Goal: Communication & Community: Answer question/provide support

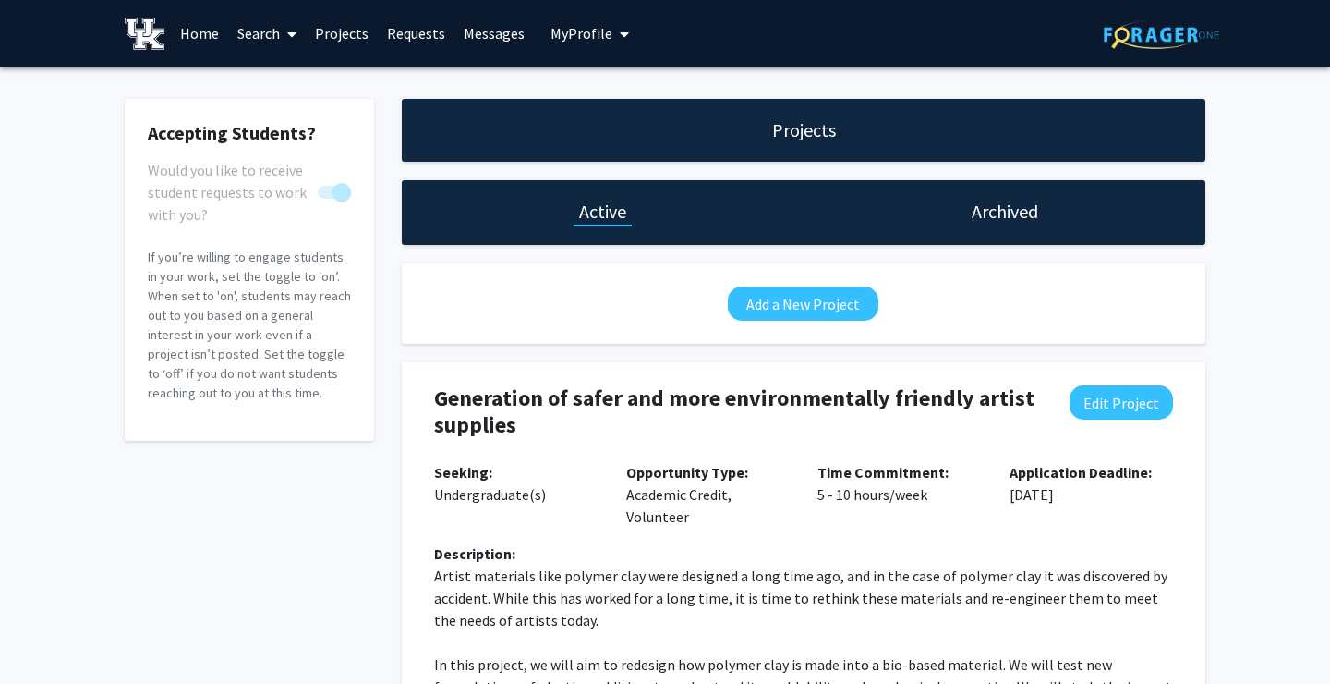
click at [496, 28] on link "Messages" at bounding box center [494, 33] width 79 height 65
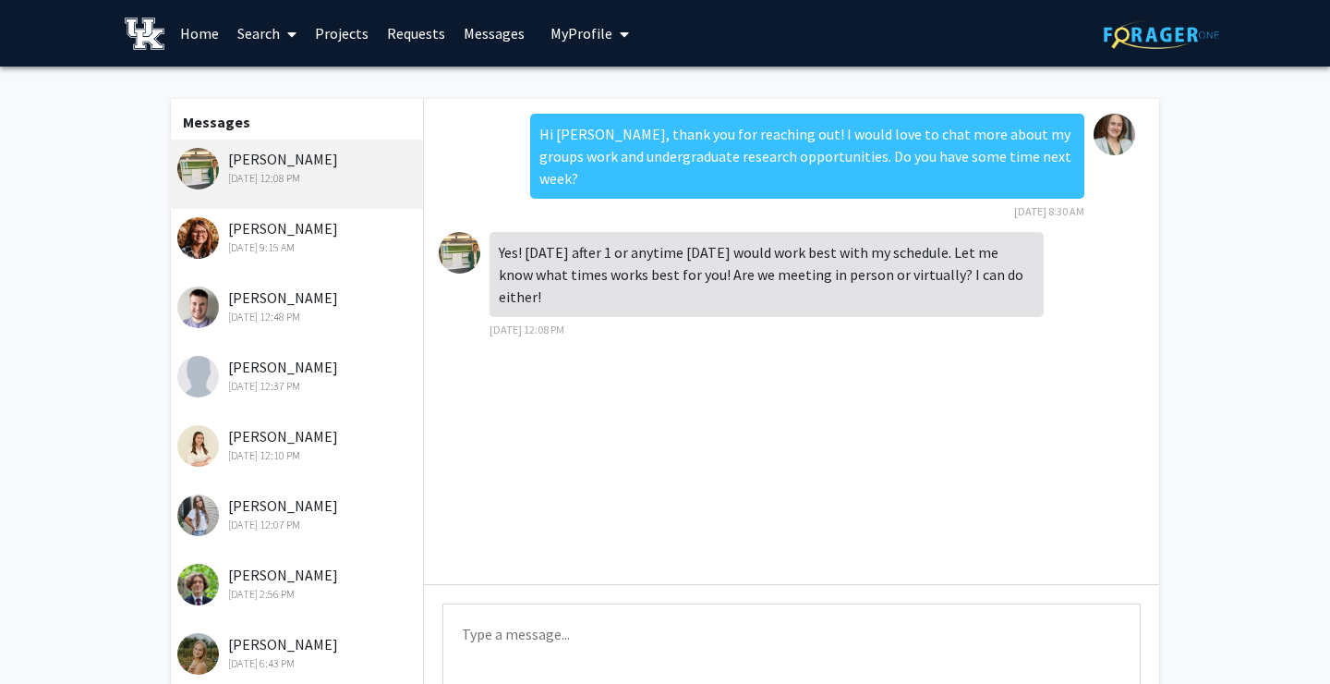
click at [342, 32] on link "Projects" at bounding box center [342, 33] width 72 height 65
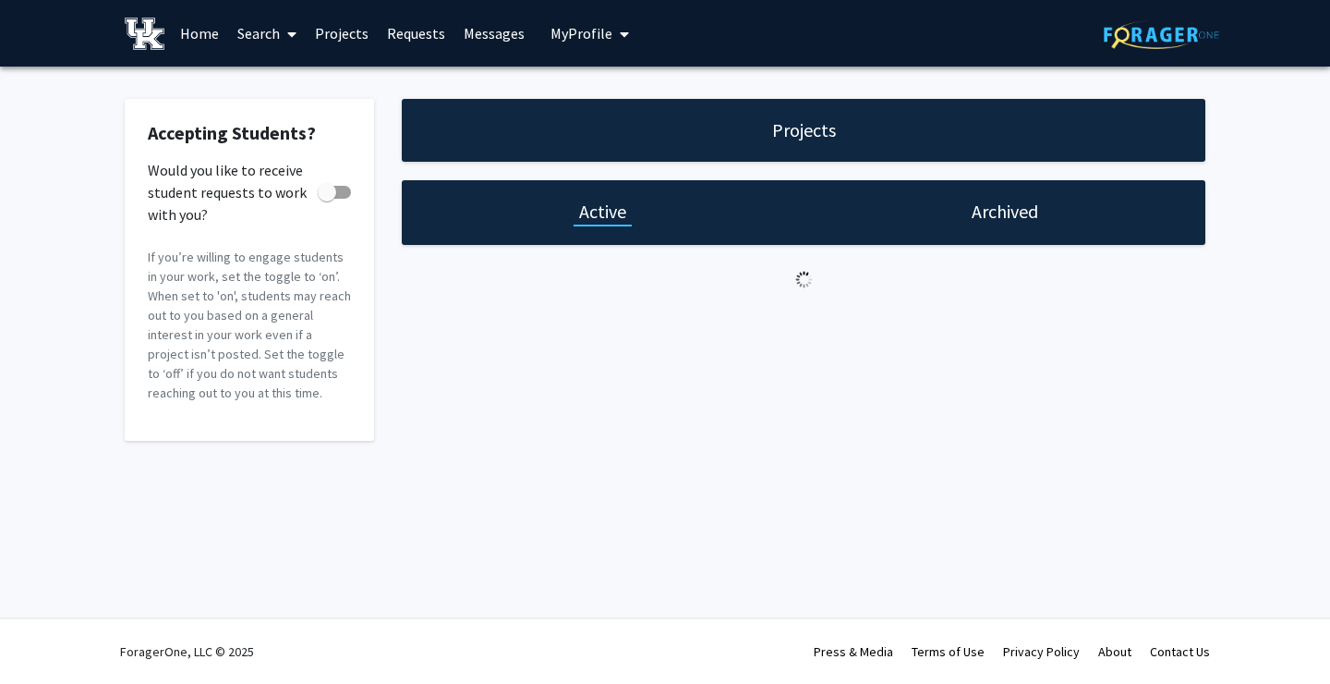
checkbox input "true"
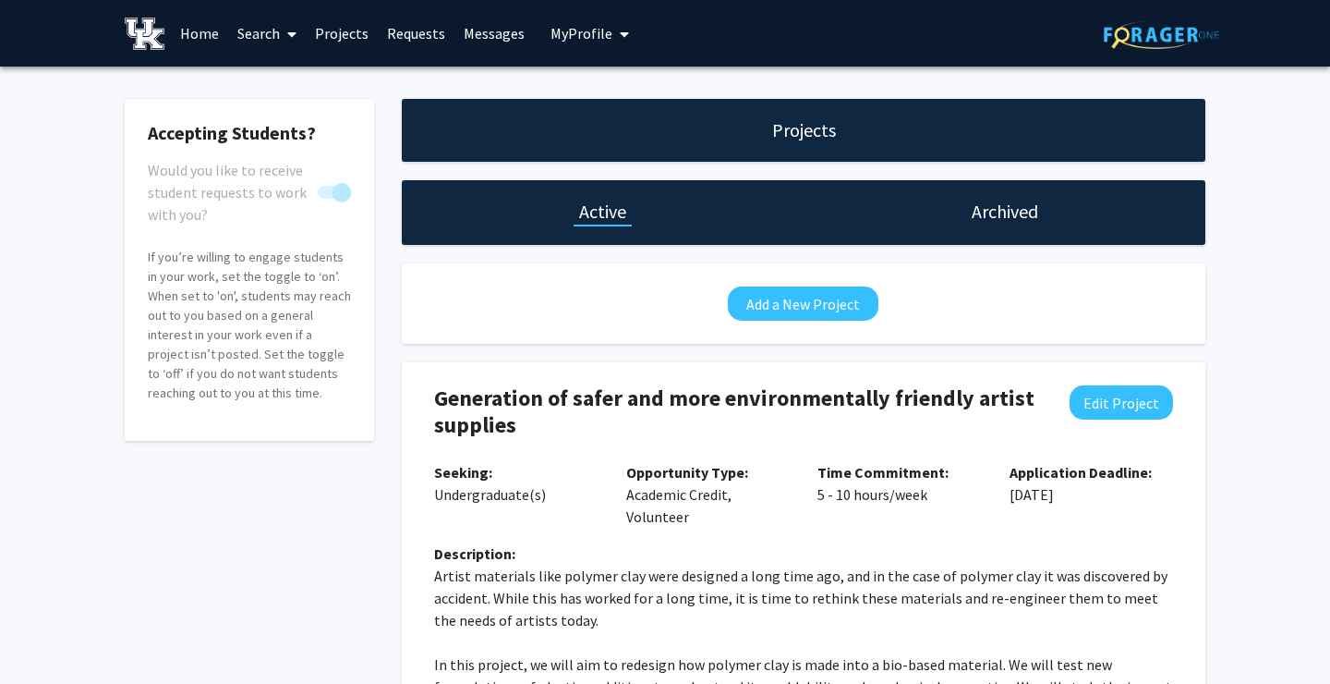
click at [416, 21] on link "Requests" at bounding box center [416, 33] width 77 height 65
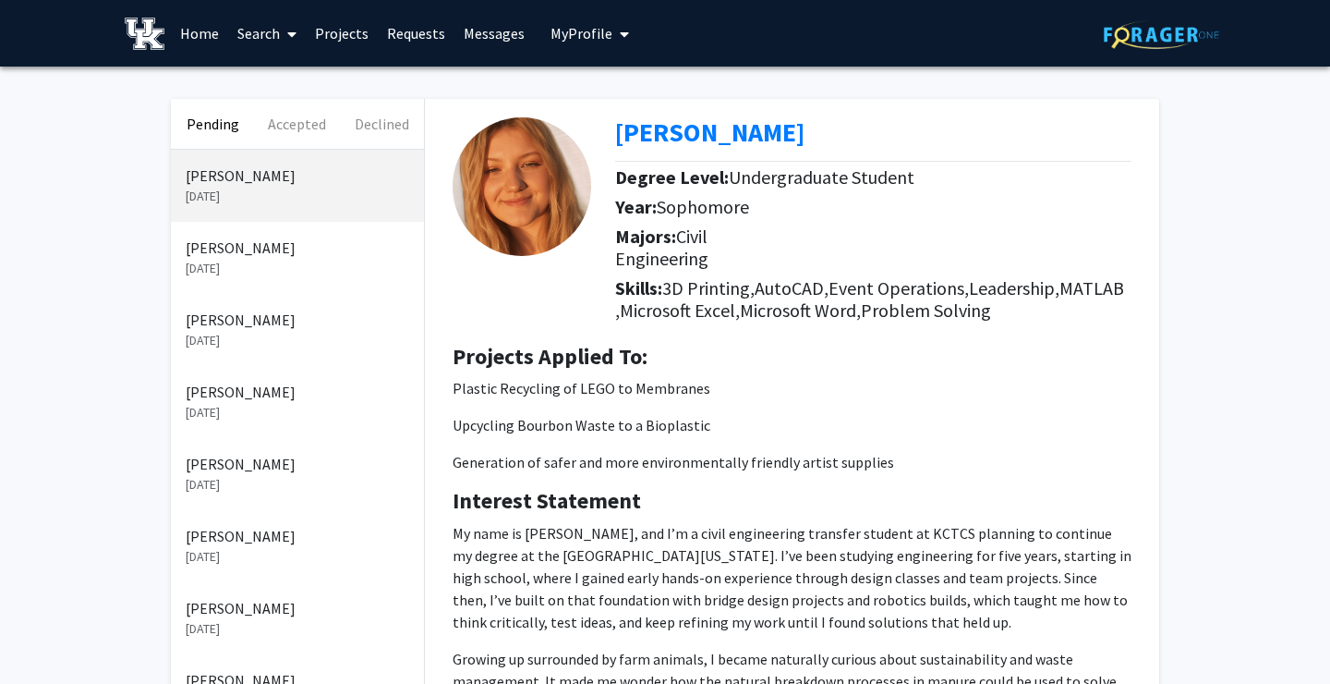
click at [305, 253] on p "[PERSON_NAME]" at bounding box center [298, 248] width 224 height 22
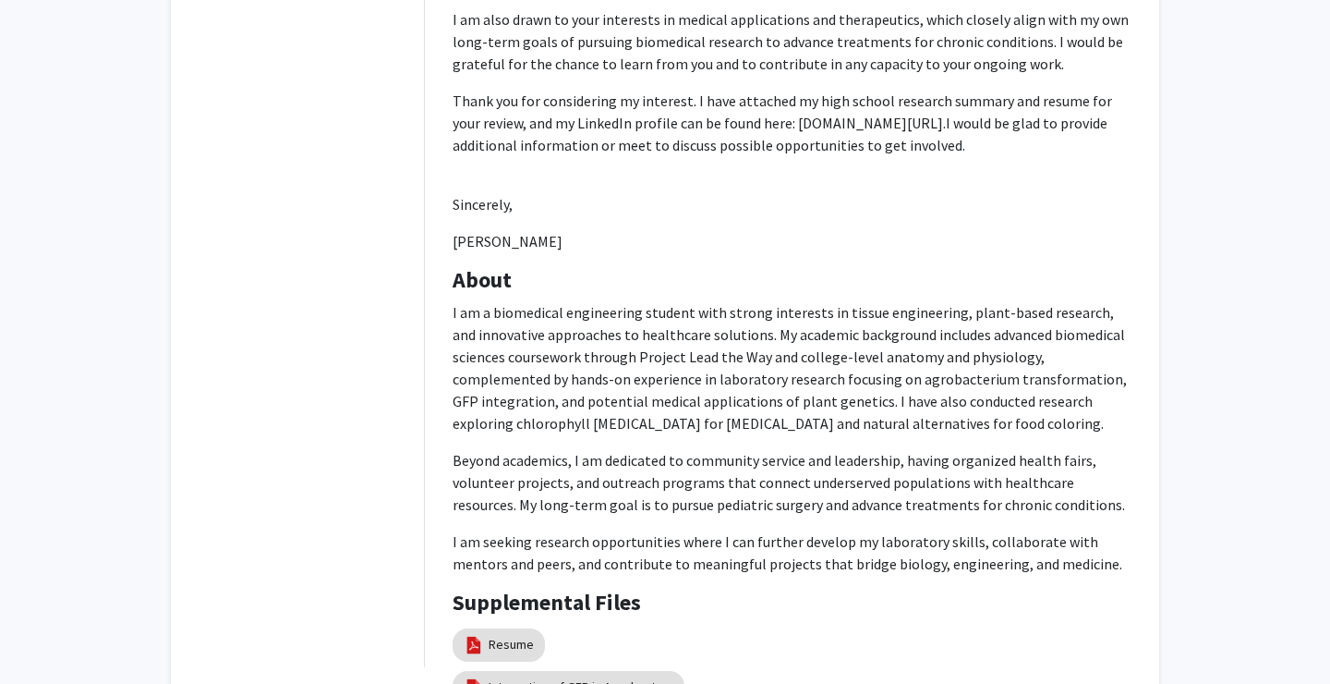
click at [642, 326] on p "I am a biomedical engineering student with strong interests in tissue engineeri…" at bounding box center [792, 367] width 679 height 133
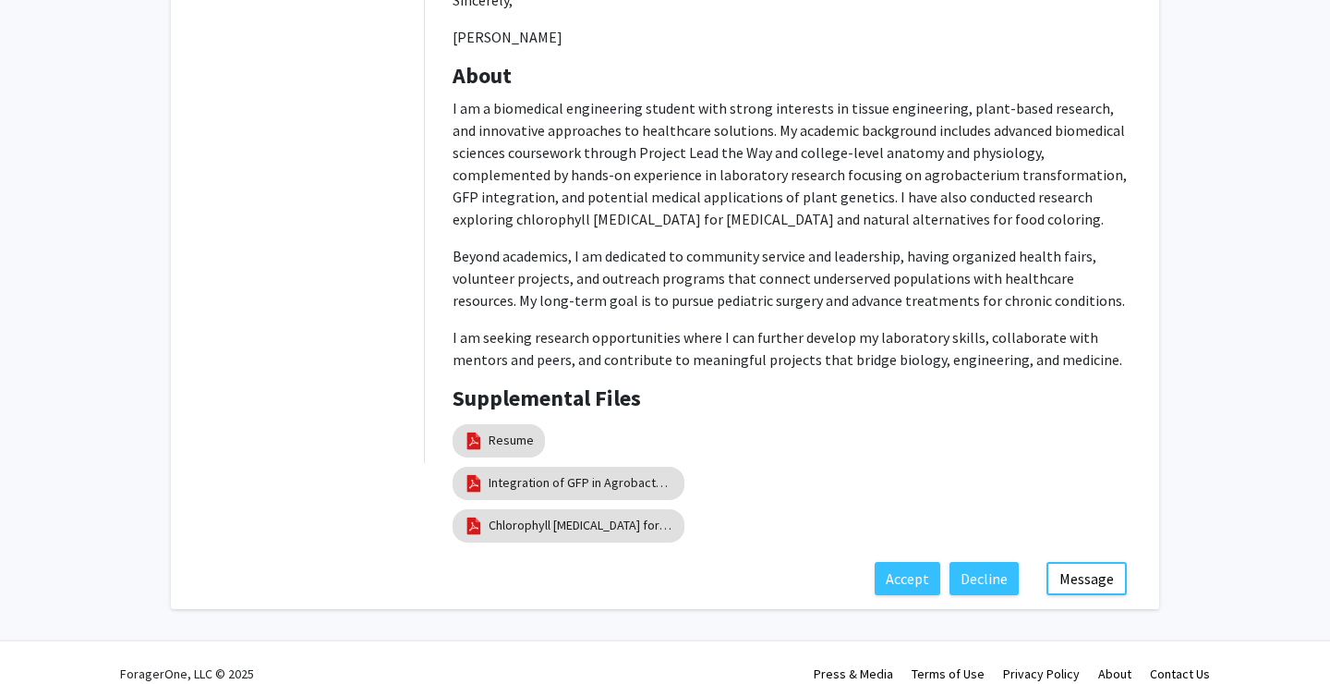
click at [1003, 427] on div "Resume" at bounding box center [792, 440] width 679 height 42
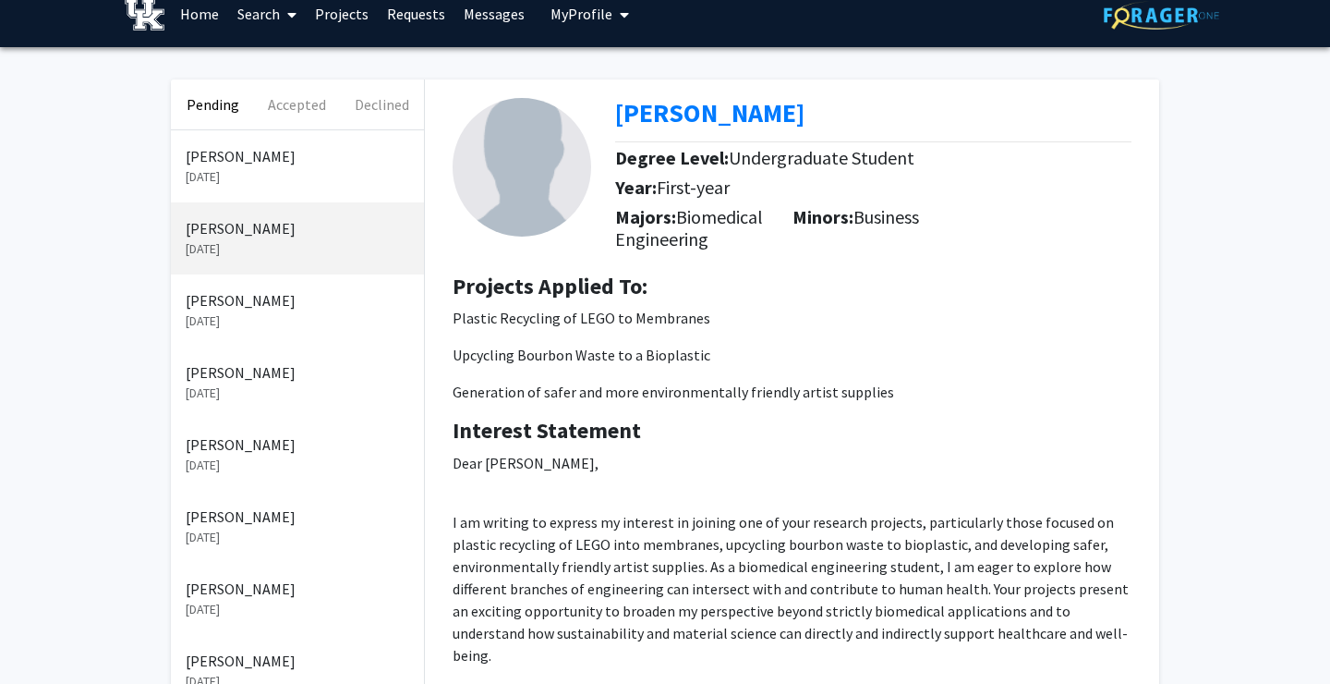
scroll to position [21, 0]
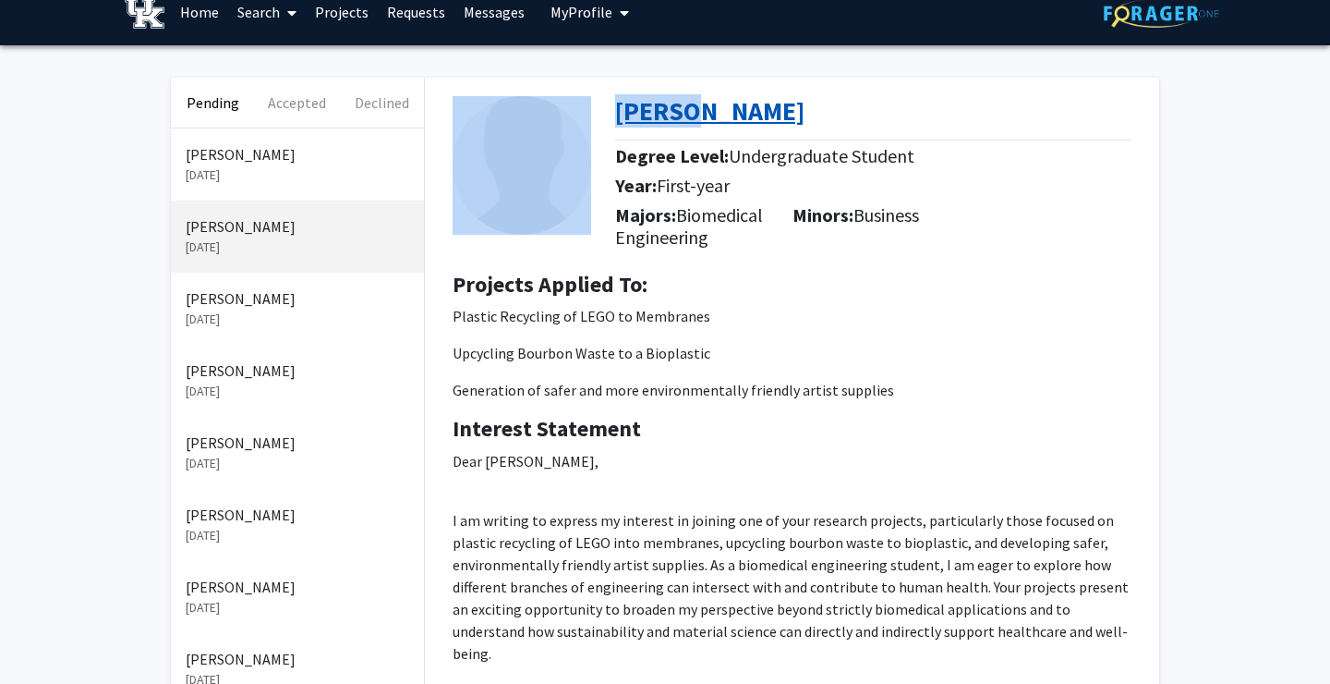
drag, startPoint x: 598, startPoint y: 105, endPoint x: 707, endPoint y: 105, distance: 109.0
click at [707, 105] on div "[PERSON_NAME] Degree Level: Undergraduate Student Year: First-year Majors: Biom…" at bounding box center [792, 167] width 707 height 179
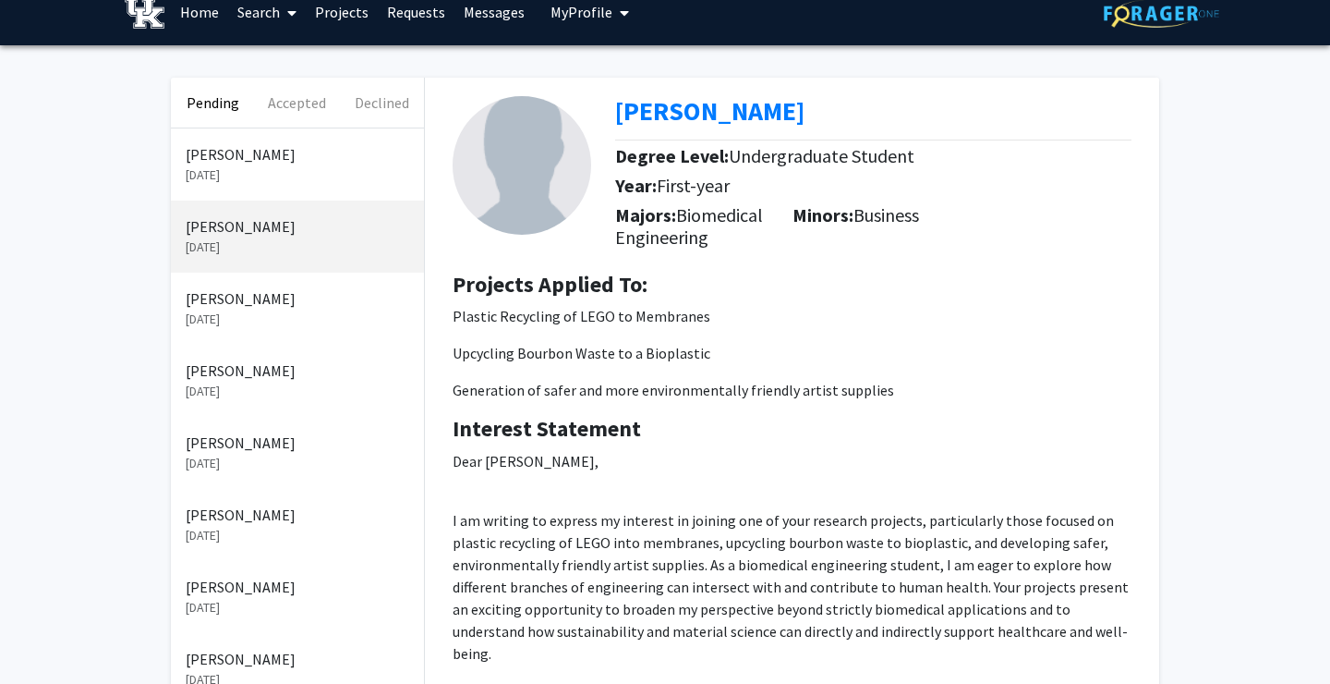
drag, startPoint x: 806, startPoint y: 111, endPoint x: 617, endPoint y: 124, distance: 188.9
click at [617, 124] on div "[PERSON_NAME]" at bounding box center [880, 115] width 530 height 39
copy b "[PERSON_NAME]"
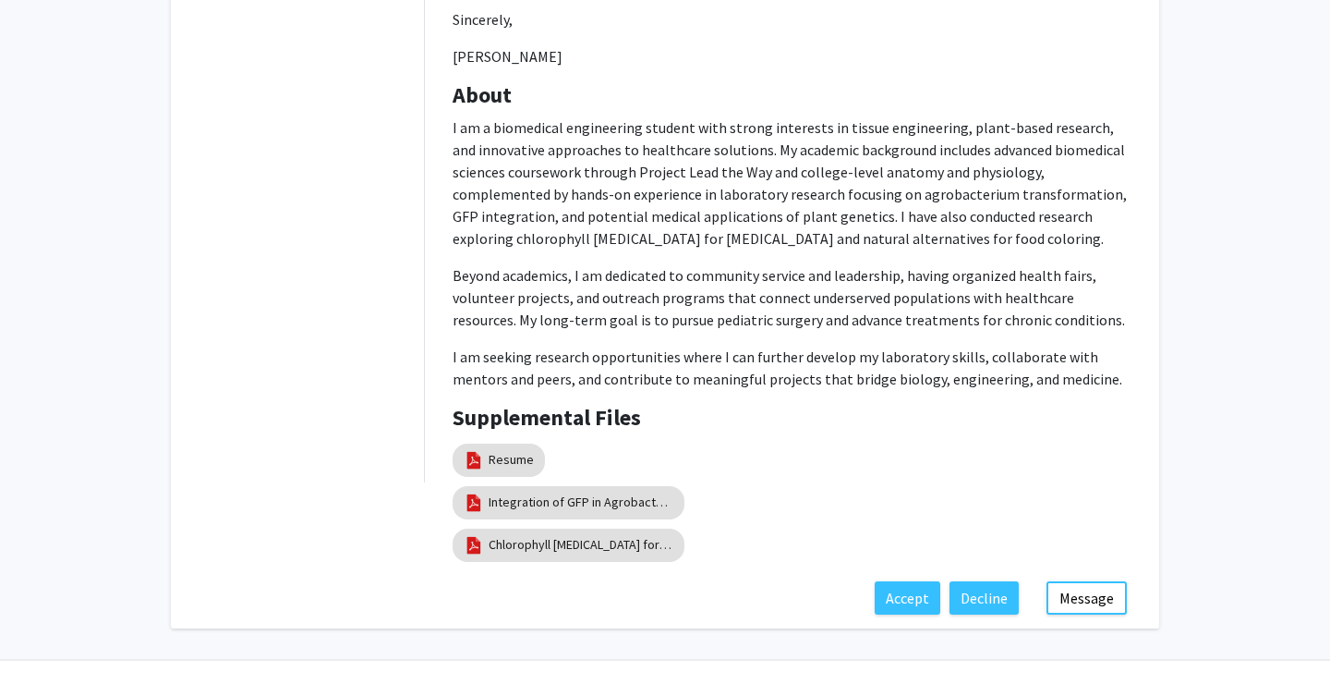
scroll to position [1022, 0]
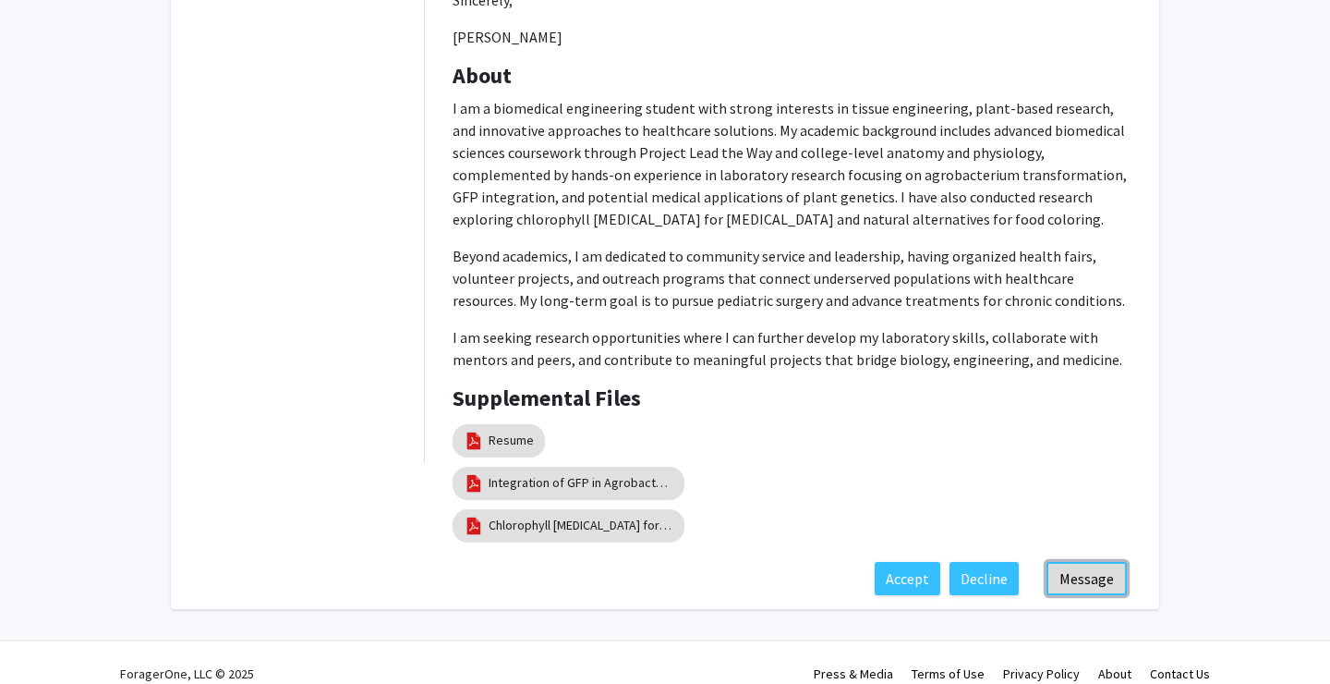
click at [1083, 562] on button "Message" at bounding box center [1087, 578] width 80 height 33
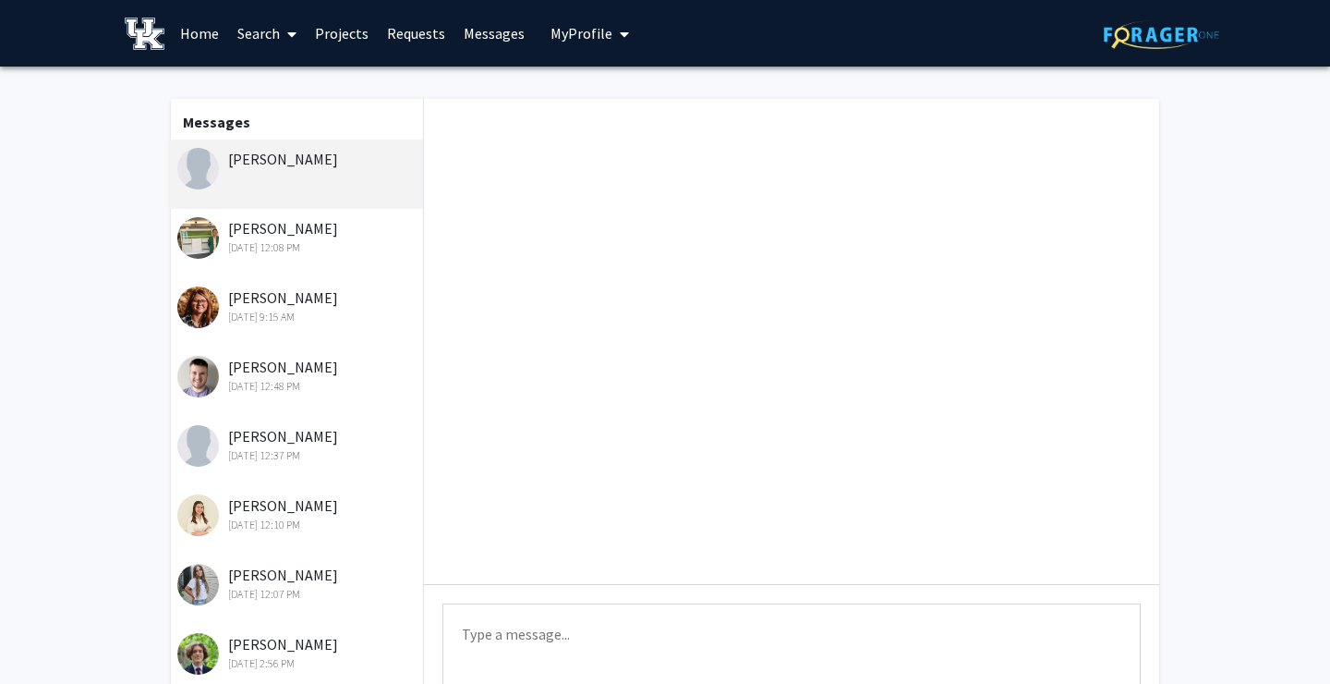
click at [567, 609] on textarea "Type a message" at bounding box center [792, 644] width 698 height 83
paste textarea "[PERSON_NAME]"
click at [541, 644] on textarea "Hi [PERSON_NAME], Thank you" at bounding box center [792, 644] width 698 height 83
click at [637, 640] on textarea "Hi [PERSON_NAME], thank you" at bounding box center [792, 644] width 698 height 83
click at [871, 629] on textarea "Hi [PERSON_NAME], thank you for your interest. Do you have some time" at bounding box center [792, 644] width 698 height 83
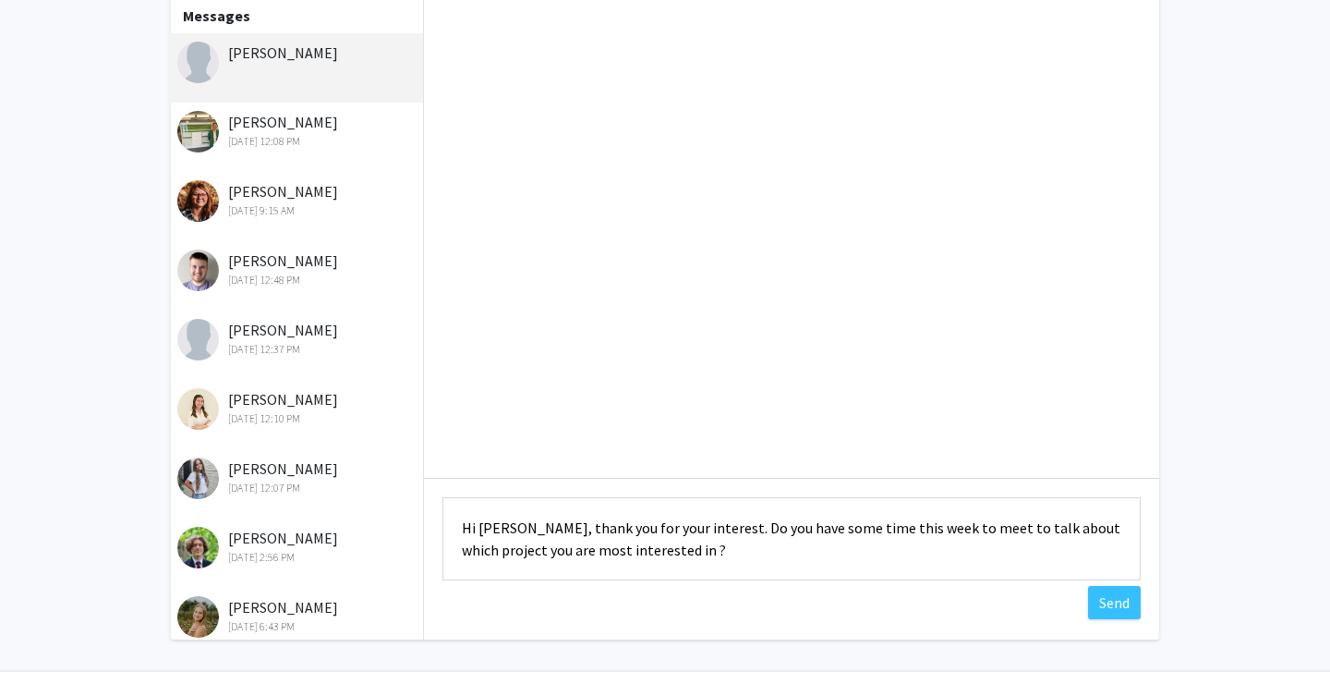
scroll to position [107, 0]
click at [970, 528] on textarea "Hi [PERSON_NAME], thank you for your interest. Do you have some time this week …" at bounding box center [792, 537] width 698 height 83
drag, startPoint x: 936, startPoint y: 552, endPoint x: 388, endPoint y: 480, distance: 552.6
click at [443, 496] on textarea "Hi [PERSON_NAME], thank you for your interest. Do you have some time this week …" at bounding box center [792, 537] width 698 height 83
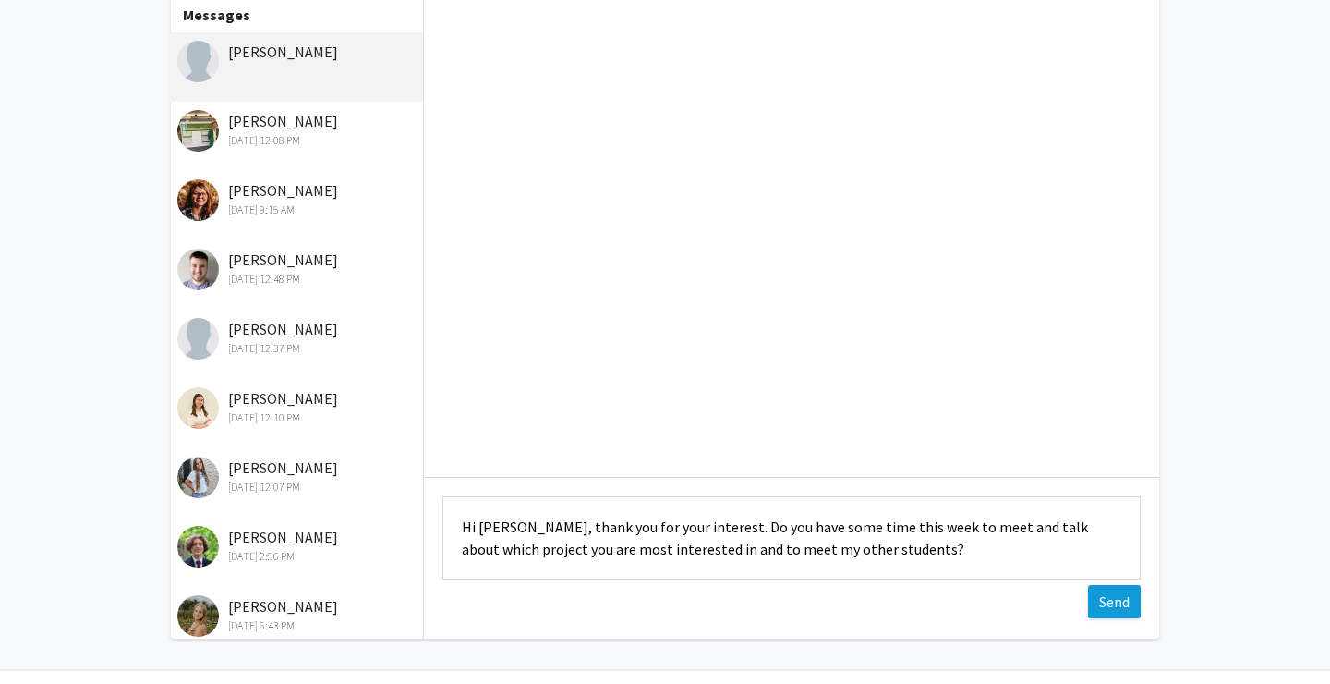
type textarea "Hi [PERSON_NAME], thank you for your interest. Do you have some time this week …"
click at [1128, 585] on button "Send" at bounding box center [1114, 601] width 53 height 33
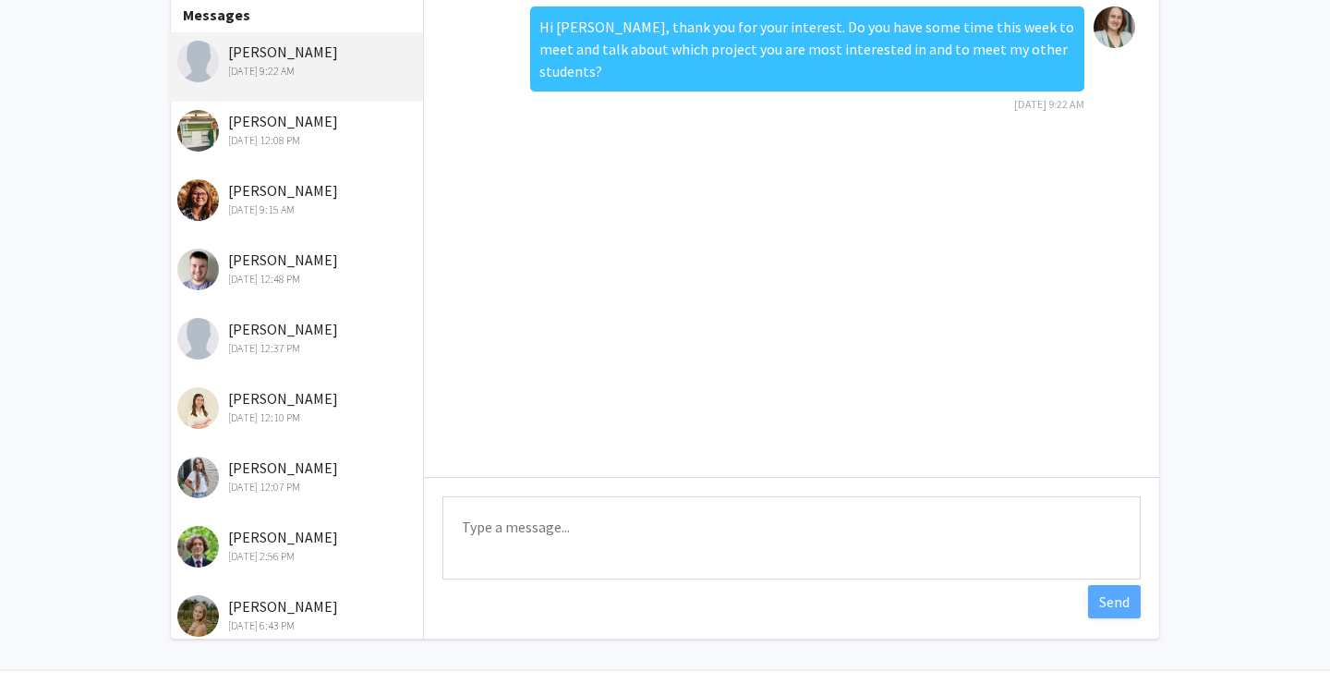
scroll to position [0, 0]
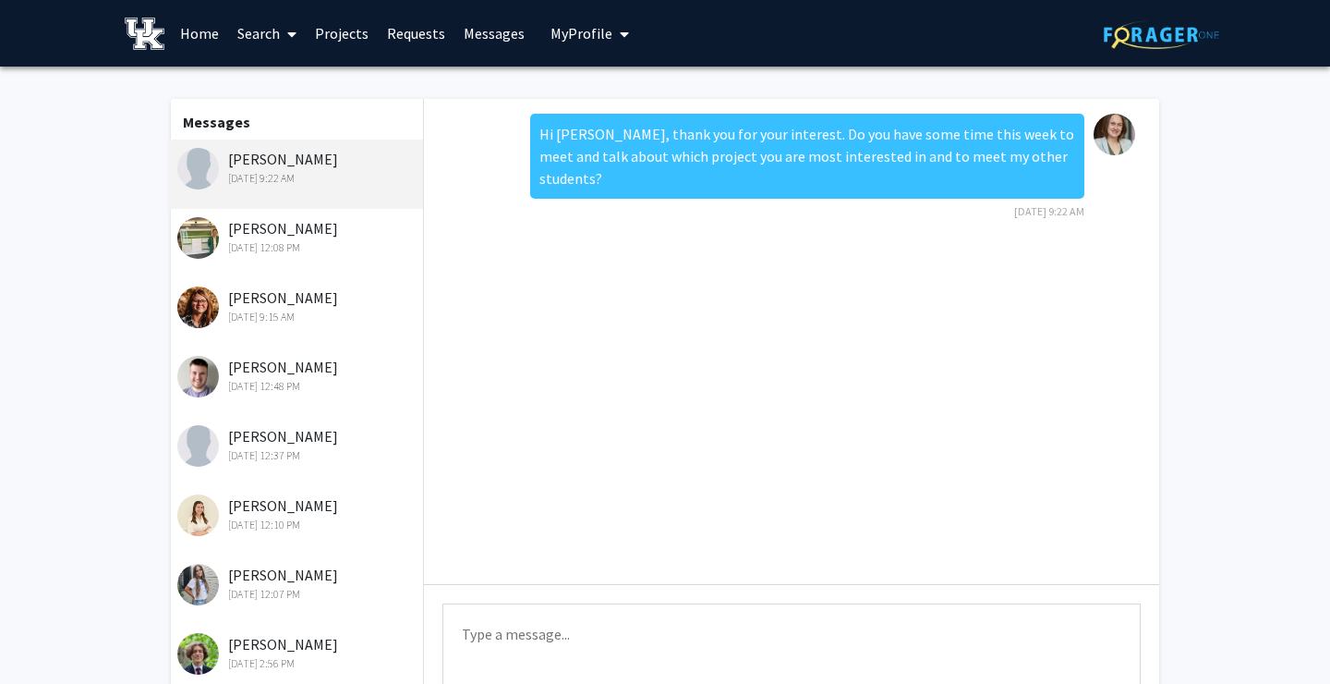
click at [345, 32] on link "Projects" at bounding box center [342, 33] width 72 height 65
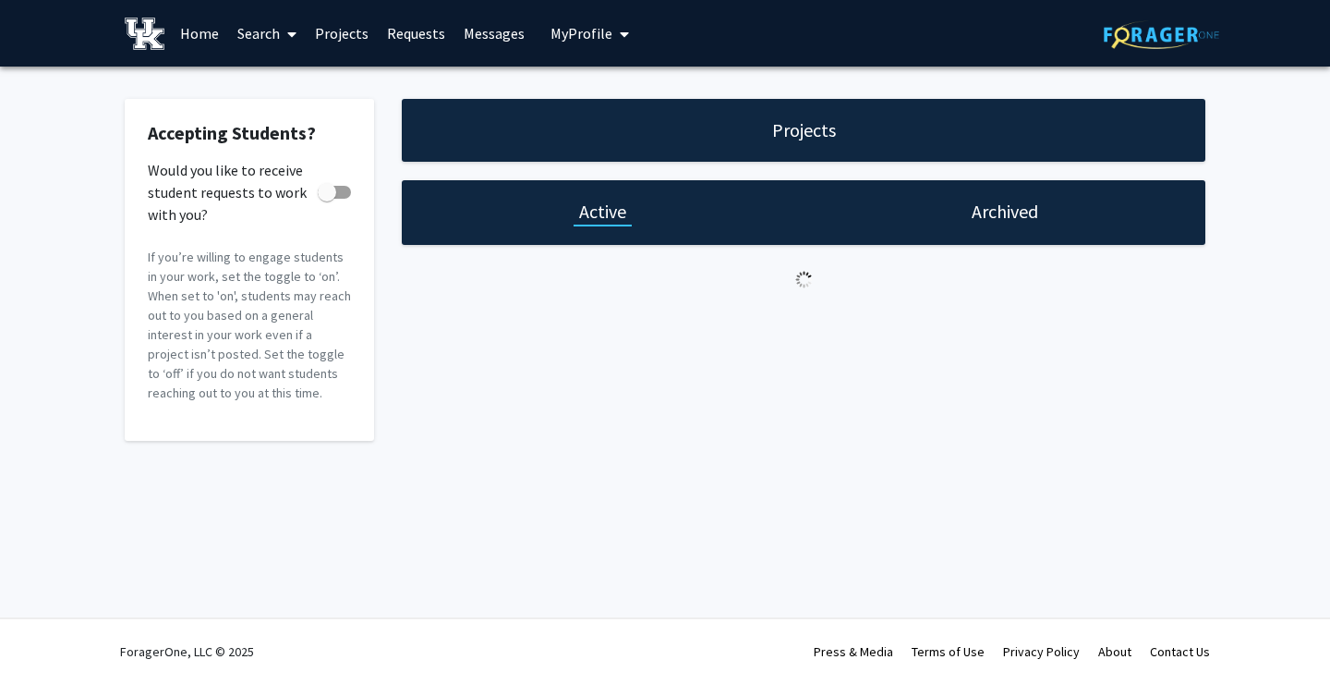
checkbox input "true"
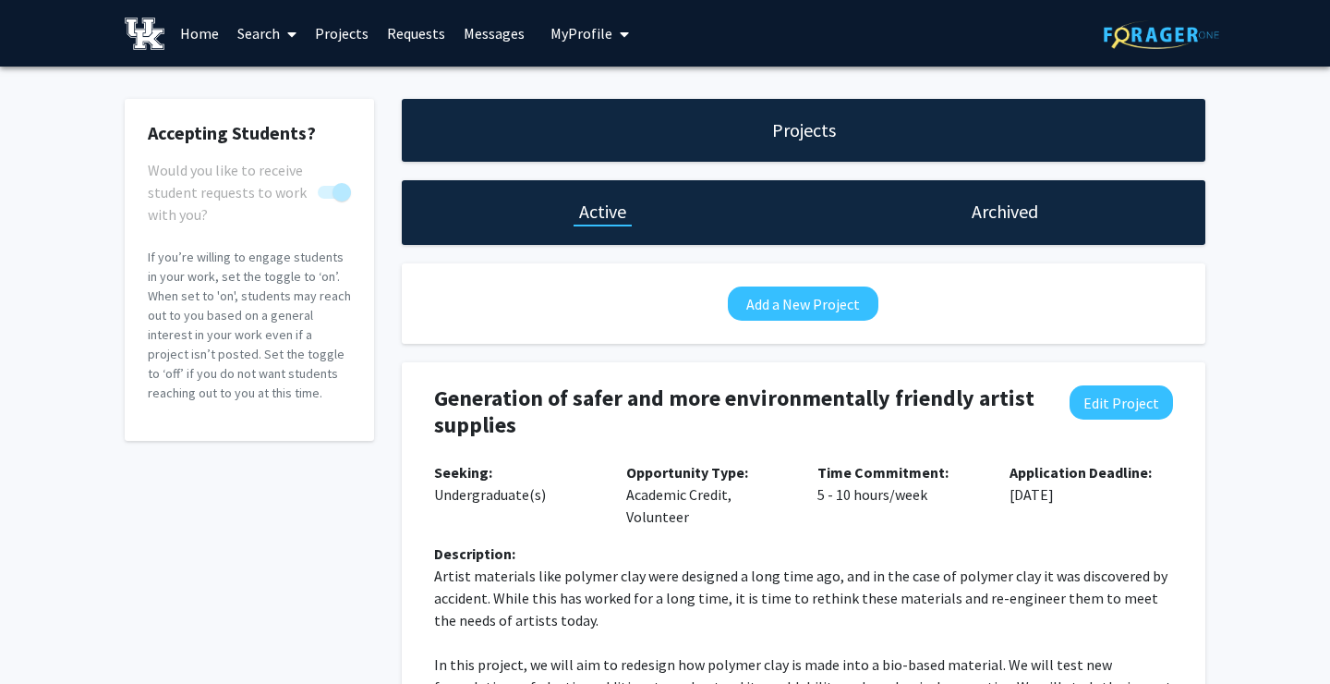
click at [413, 44] on link "Requests" at bounding box center [416, 33] width 77 height 65
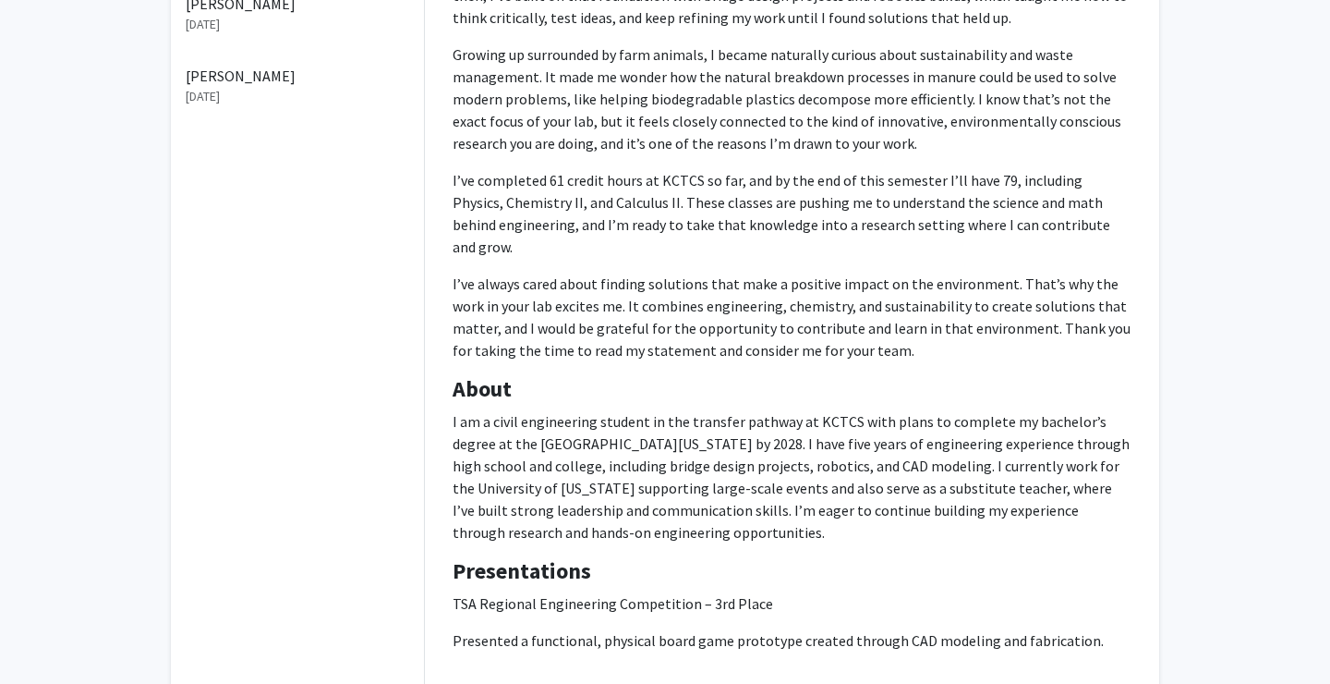
scroll to position [842, 0]
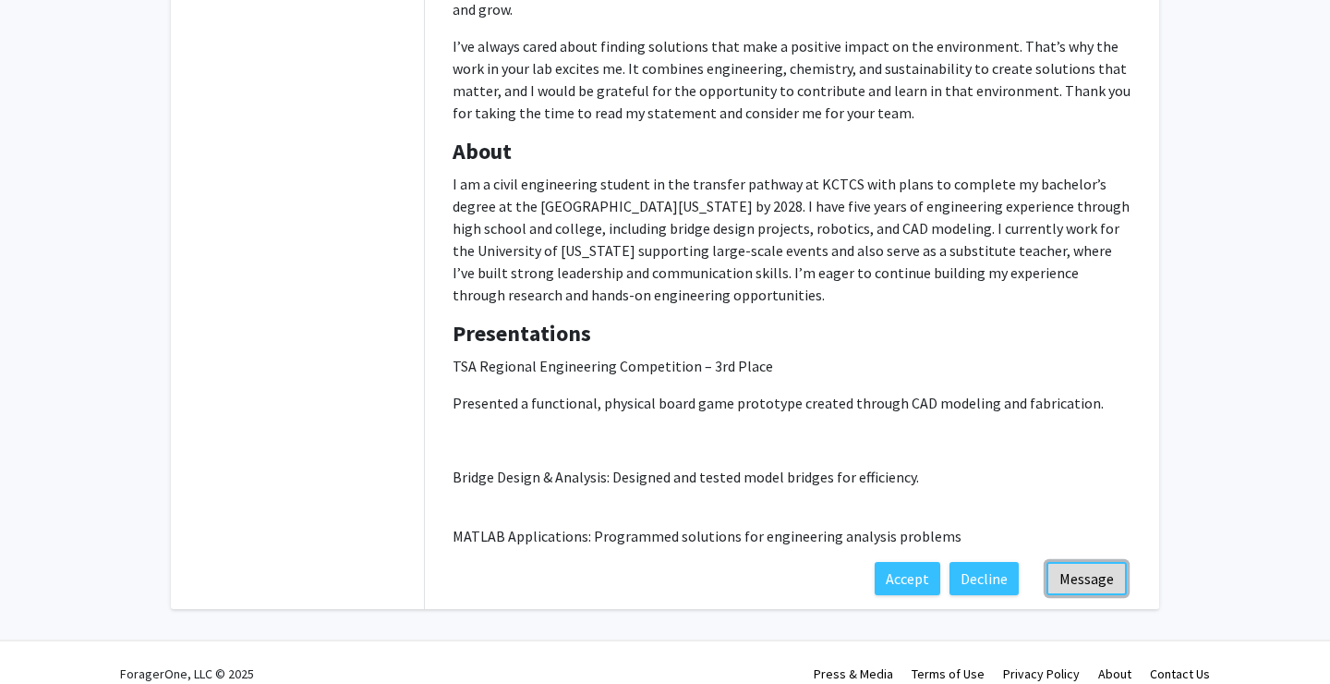
click at [1110, 562] on button "Message" at bounding box center [1087, 578] width 80 height 33
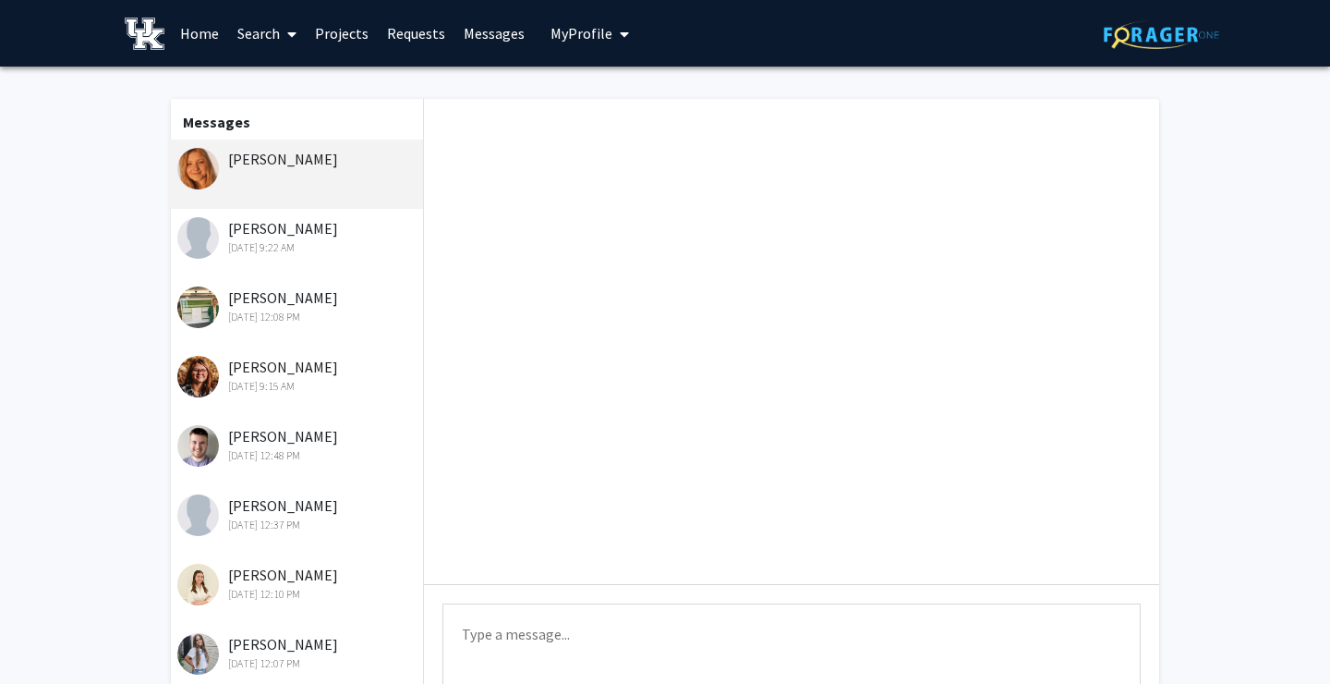
click at [561, 636] on textarea "Type a message" at bounding box center [792, 644] width 698 height 83
paste textarea "Hi [PERSON_NAME], thank you for your interest. Do you have some time this week …"
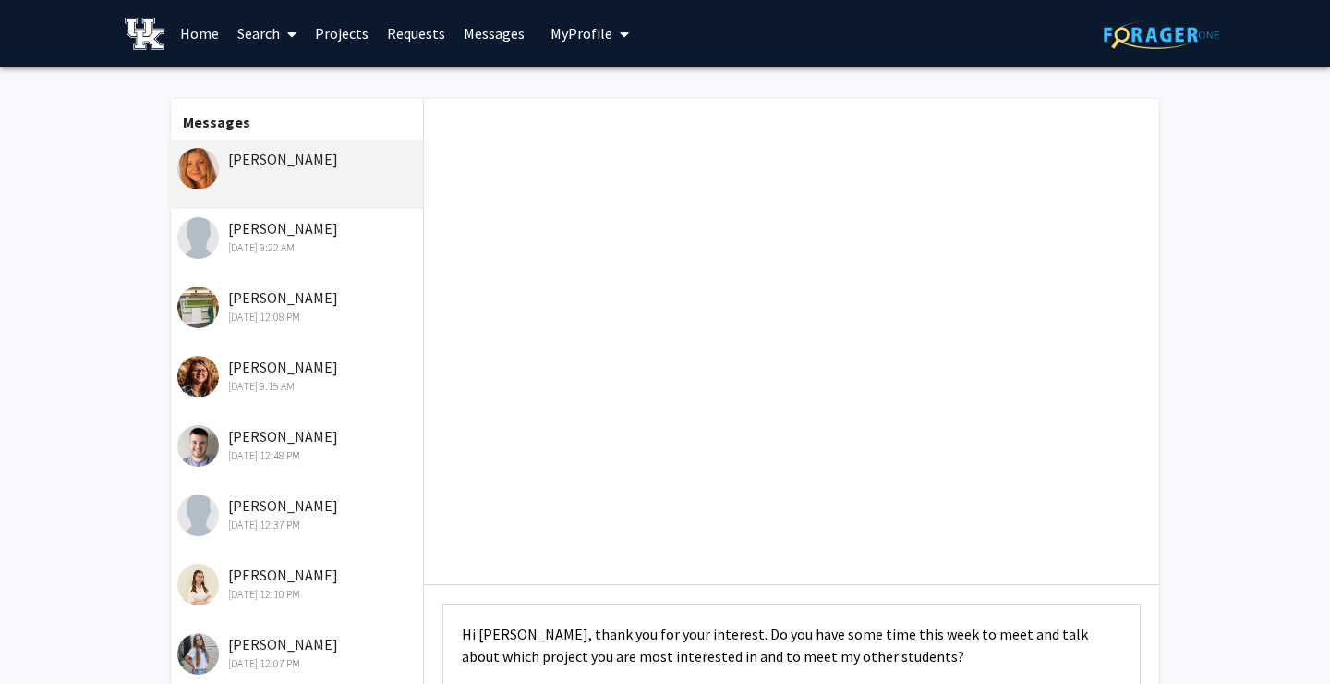
click at [485, 636] on textarea "Hi [PERSON_NAME], thank you for your interest. Do you have some time this week …" at bounding box center [792, 644] width 698 height 83
type textarea "Hi [PERSON_NAME], thank you for your interest. Do you have some time this week …"
click at [288, 162] on div "[PERSON_NAME]" at bounding box center [297, 159] width 241 height 22
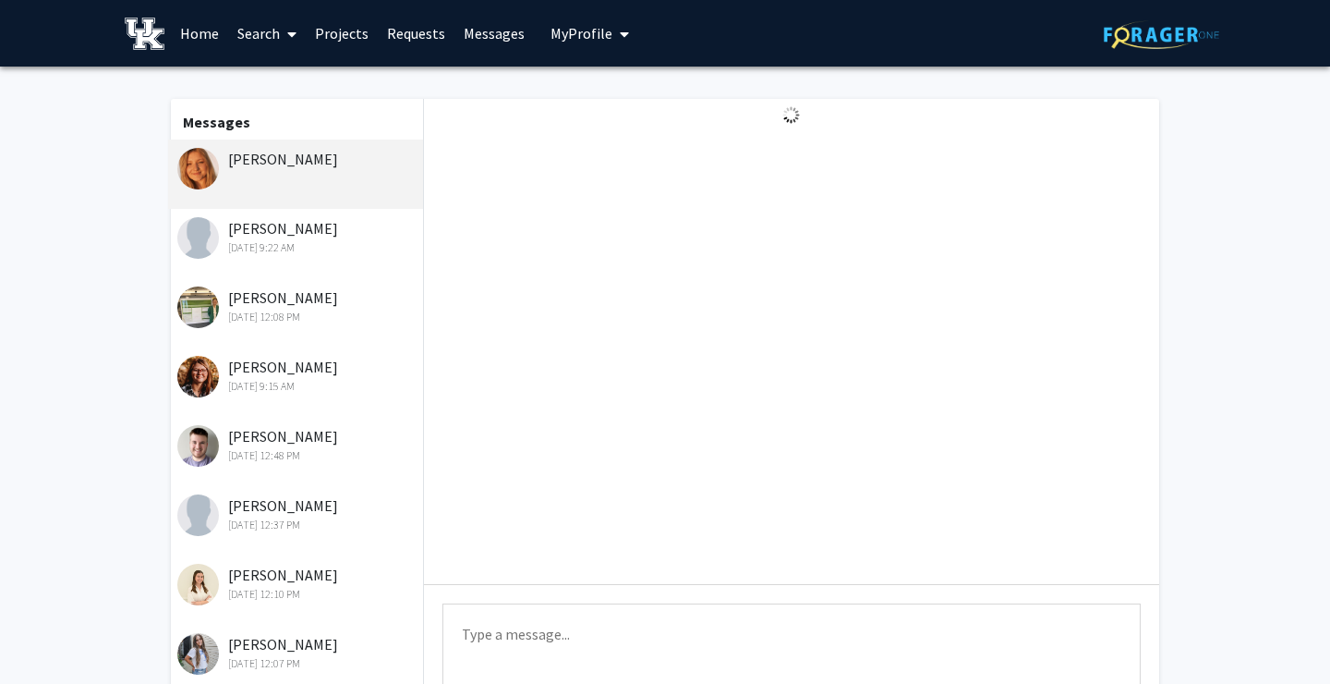
click at [341, 33] on link "Projects" at bounding box center [342, 33] width 72 height 65
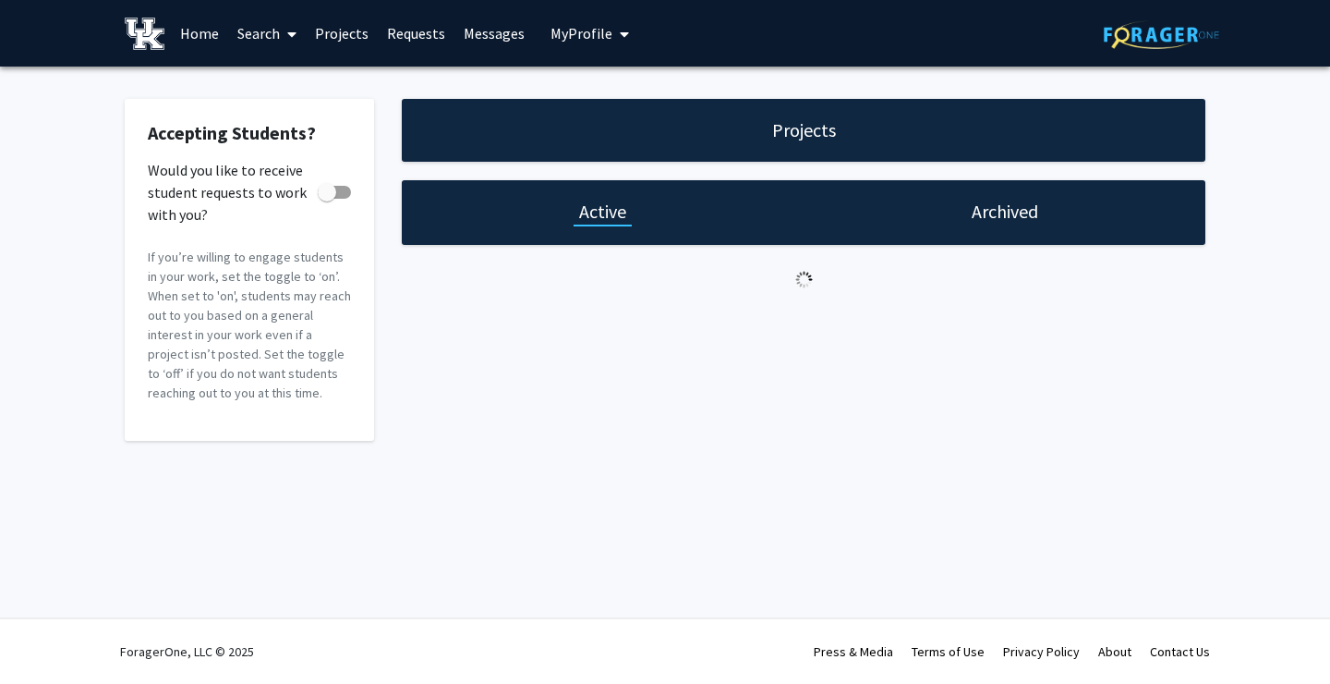
checkbox input "true"
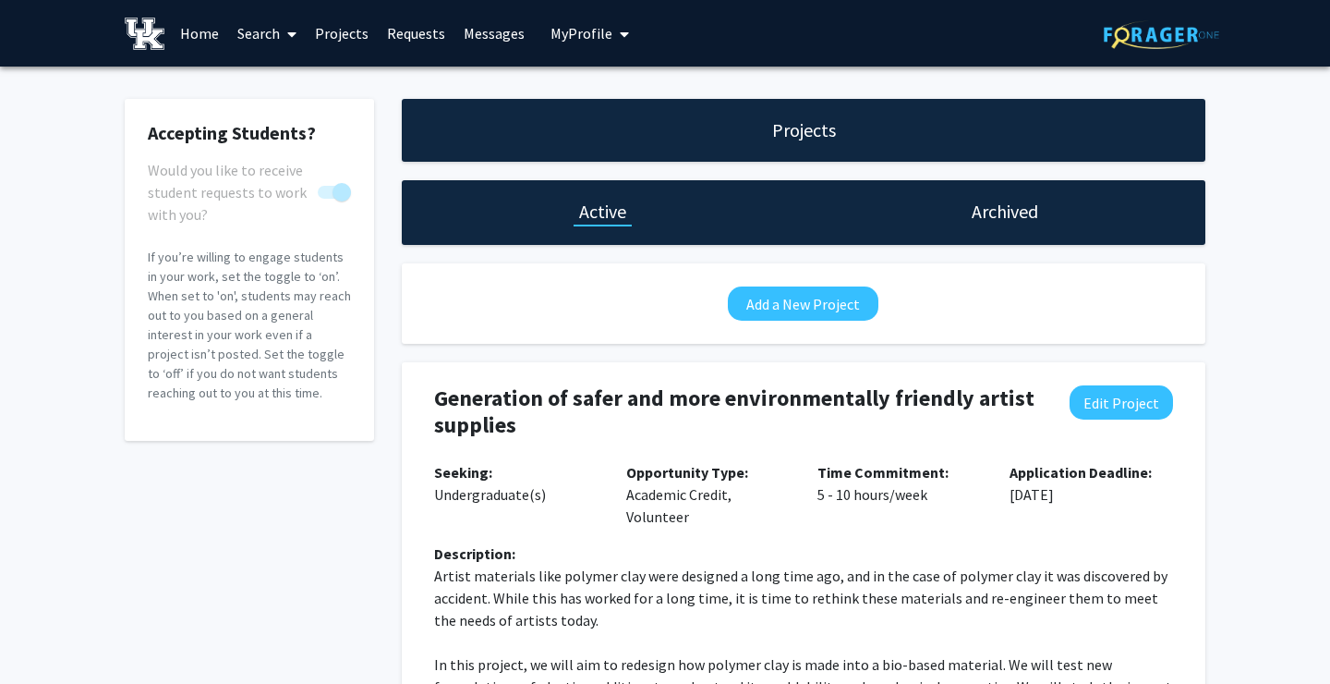
click at [409, 37] on link "Requests" at bounding box center [416, 33] width 77 height 65
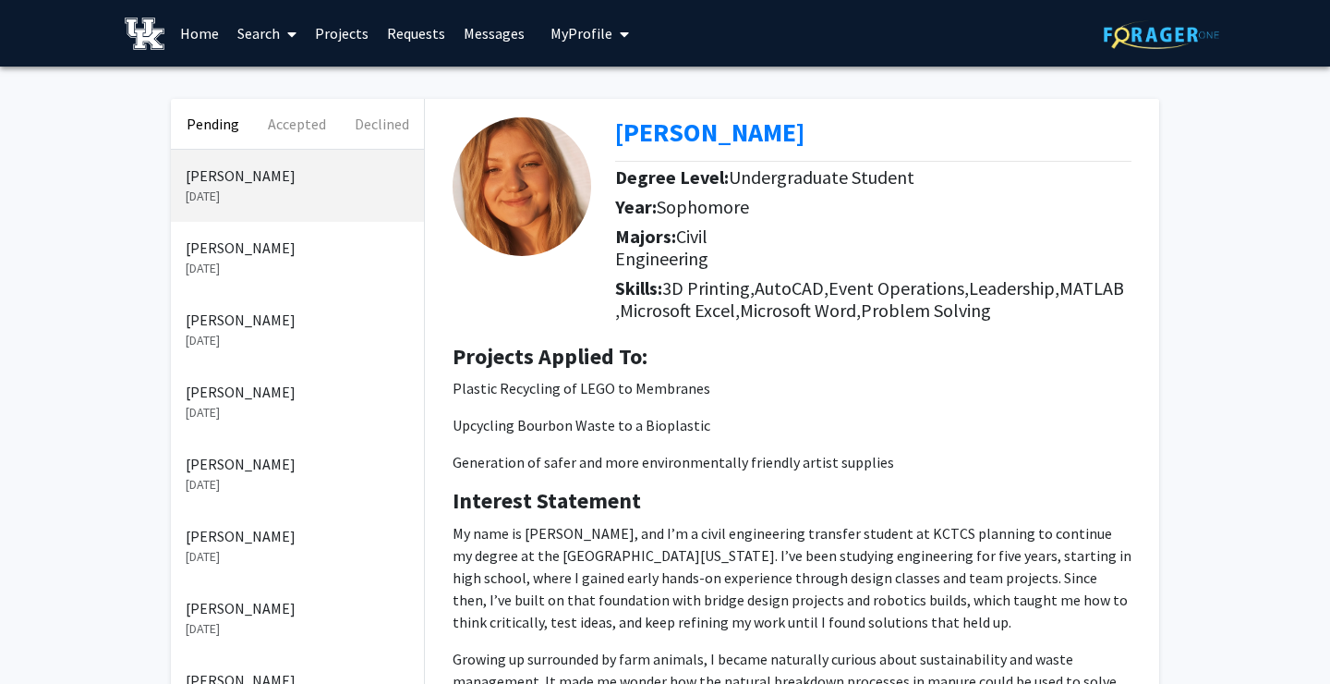
click at [489, 51] on link "Messages" at bounding box center [494, 33] width 79 height 65
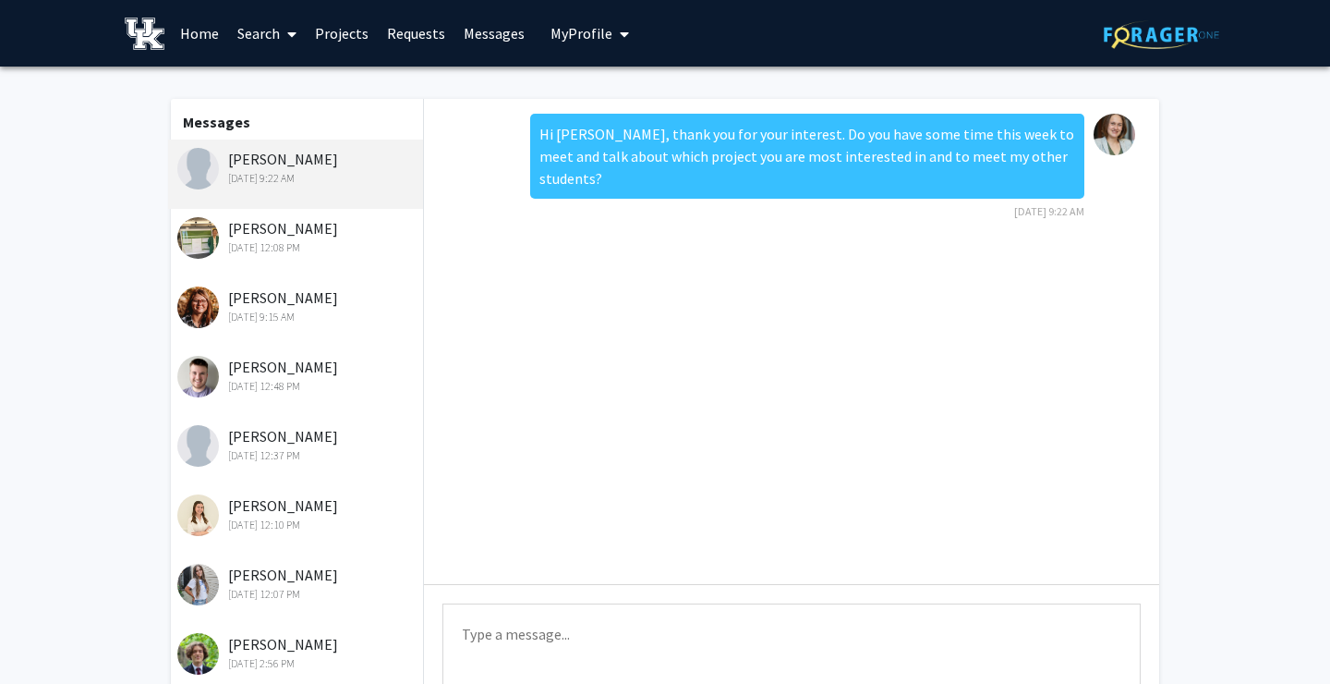
click at [362, 15] on link "Projects" at bounding box center [342, 33] width 72 height 65
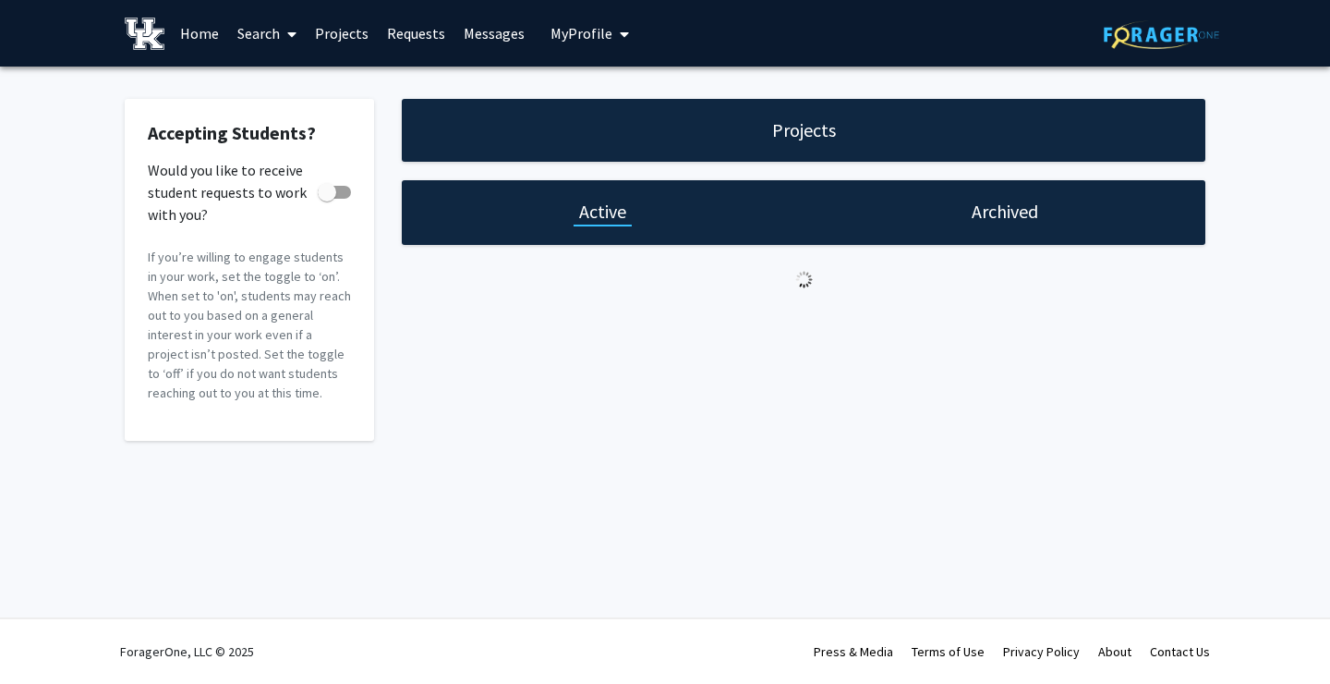
checkbox input "true"
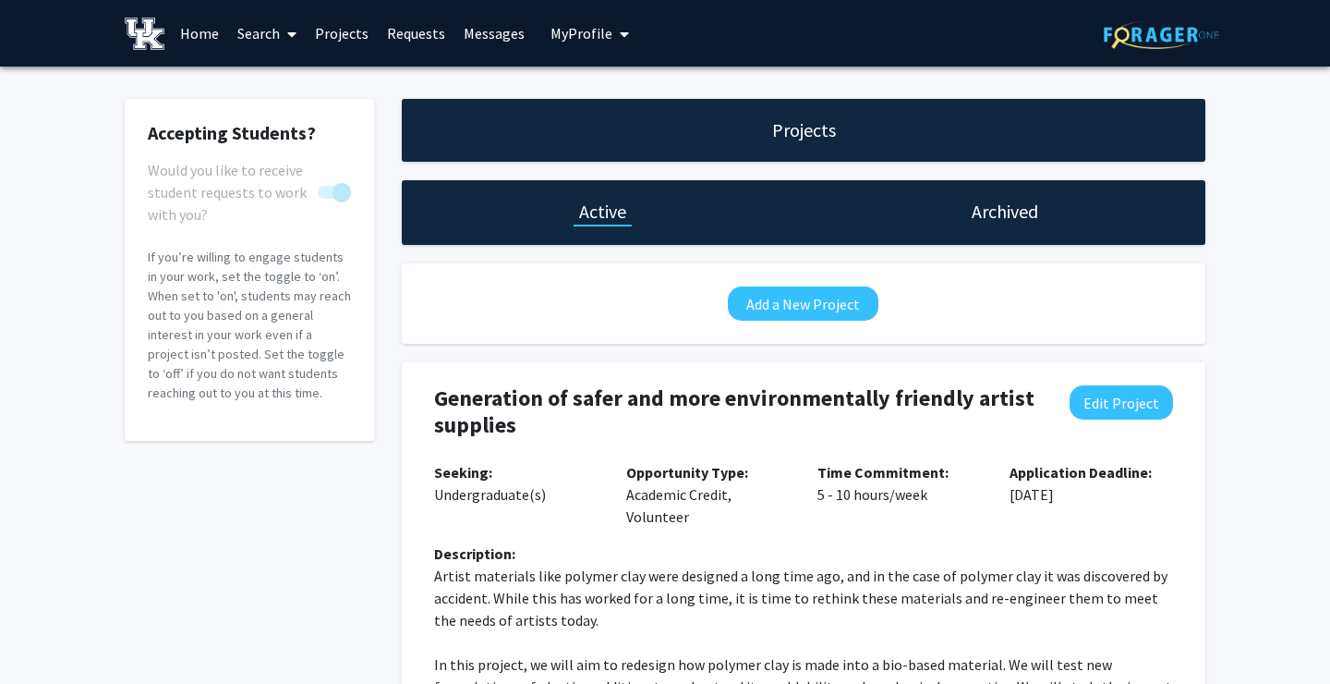
click at [436, 34] on link "Requests" at bounding box center [416, 33] width 77 height 65
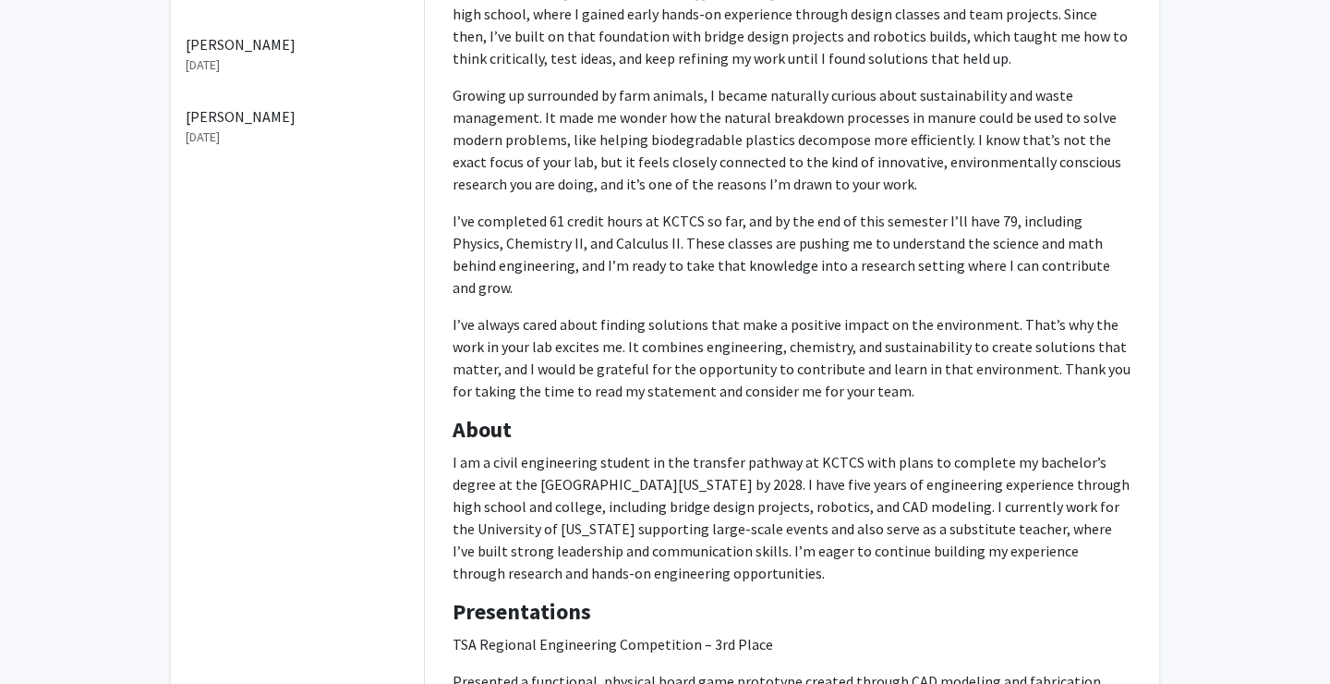
scroll to position [842, 0]
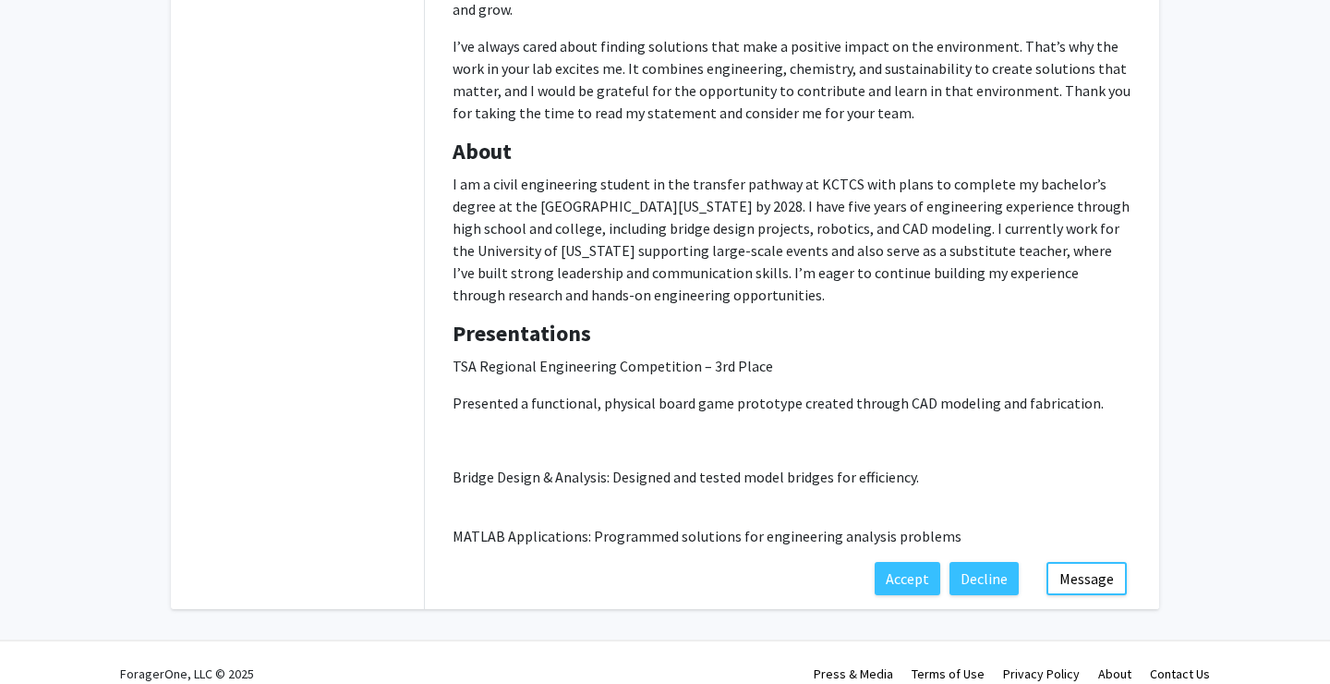
click at [1095, 562] on button "Message" at bounding box center [1087, 578] width 80 height 33
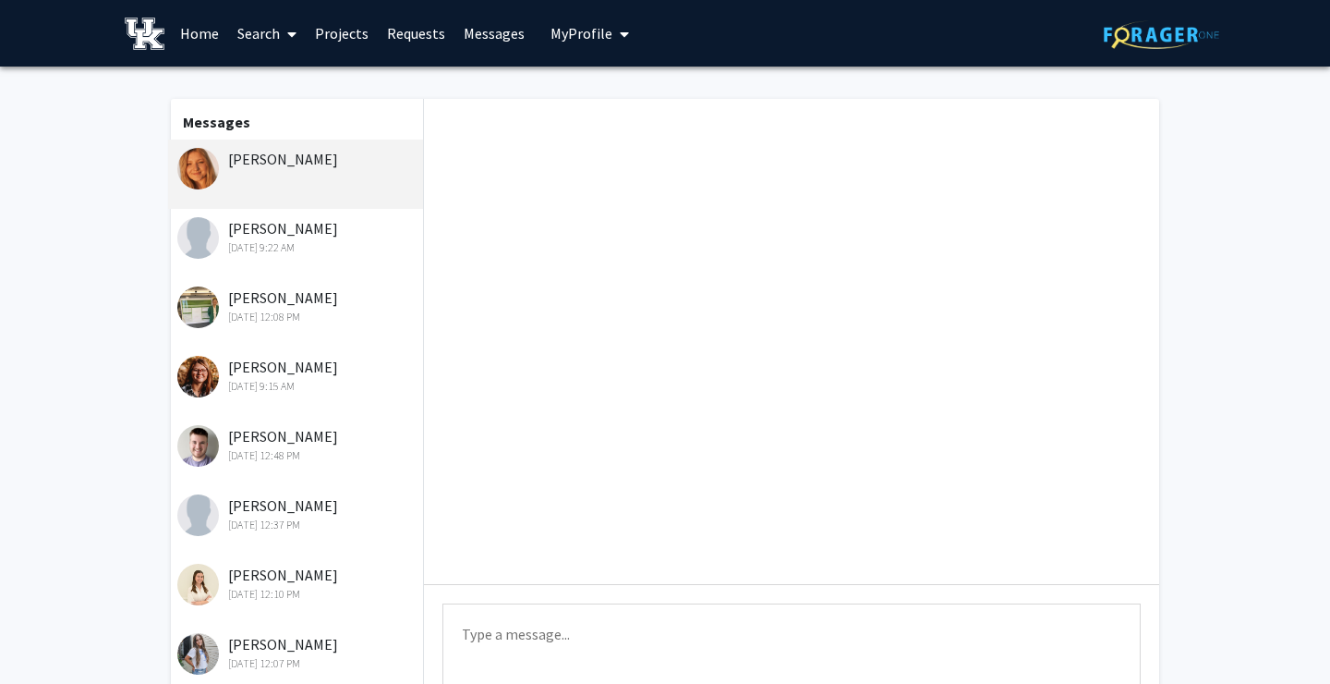
click at [698, 658] on textarea "Type a message" at bounding box center [792, 644] width 698 height 83
paste textarea "Hi [PERSON_NAME], thank you for your interest. Do you have some time this week …"
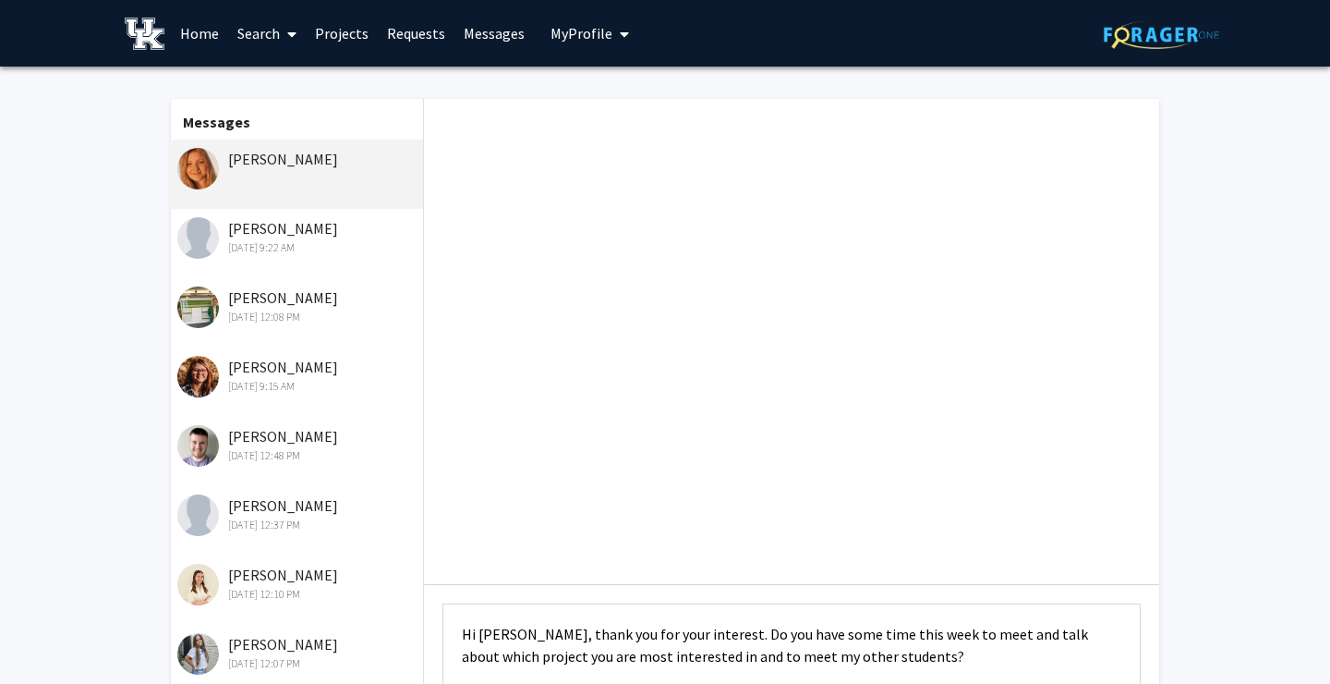
click at [487, 635] on textarea "Hi [PERSON_NAME], thank you for your interest. Do you have some time this week …" at bounding box center [792, 644] width 698 height 83
click at [580, 633] on textarea "Hi [PERSON_NAME], thank you for your interest. Do you have some time this week …" at bounding box center [792, 644] width 698 height 83
click at [750, 611] on textarea "Hi [PERSON_NAME], thank you for your interest. Do you have some time this week …" at bounding box center [792, 644] width 698 height 83
click at [883, 671] on textarea "Hi [PERSON_NAME], thank you for your interest. Do you have some time this week …" at bounding box center [792, 644] width 698 height 83
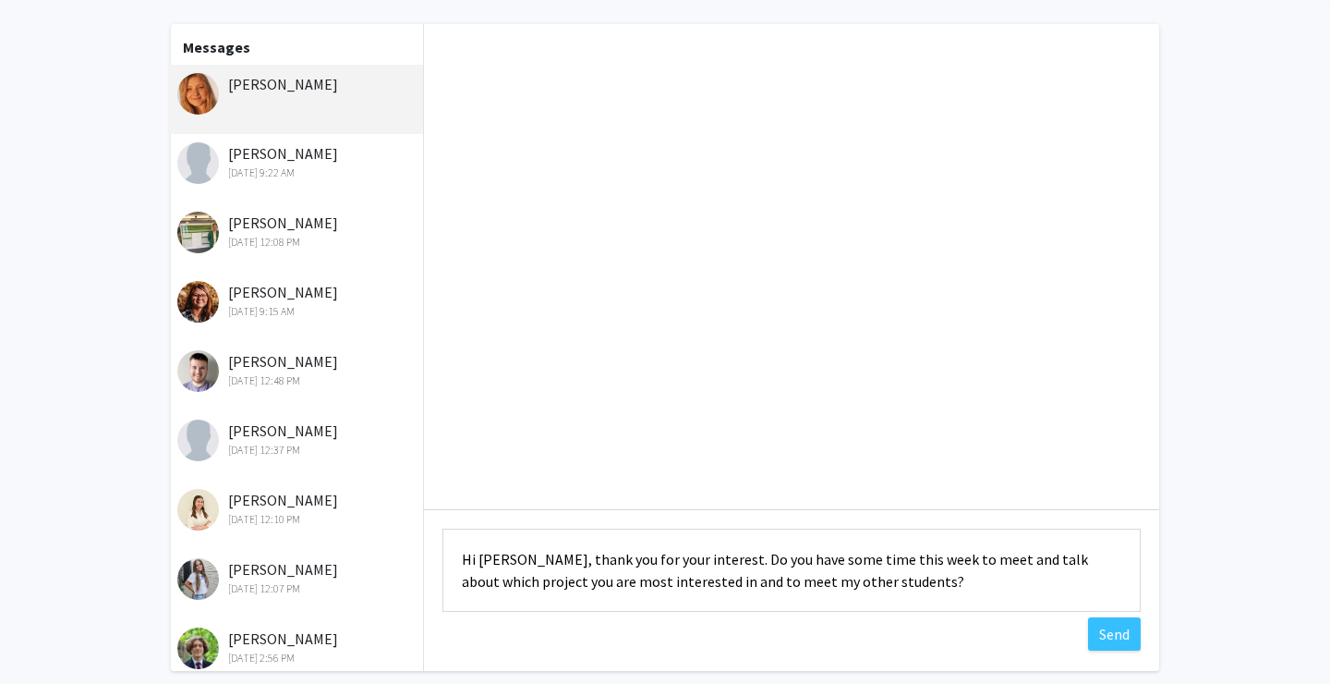
scroll to position [83, 0]
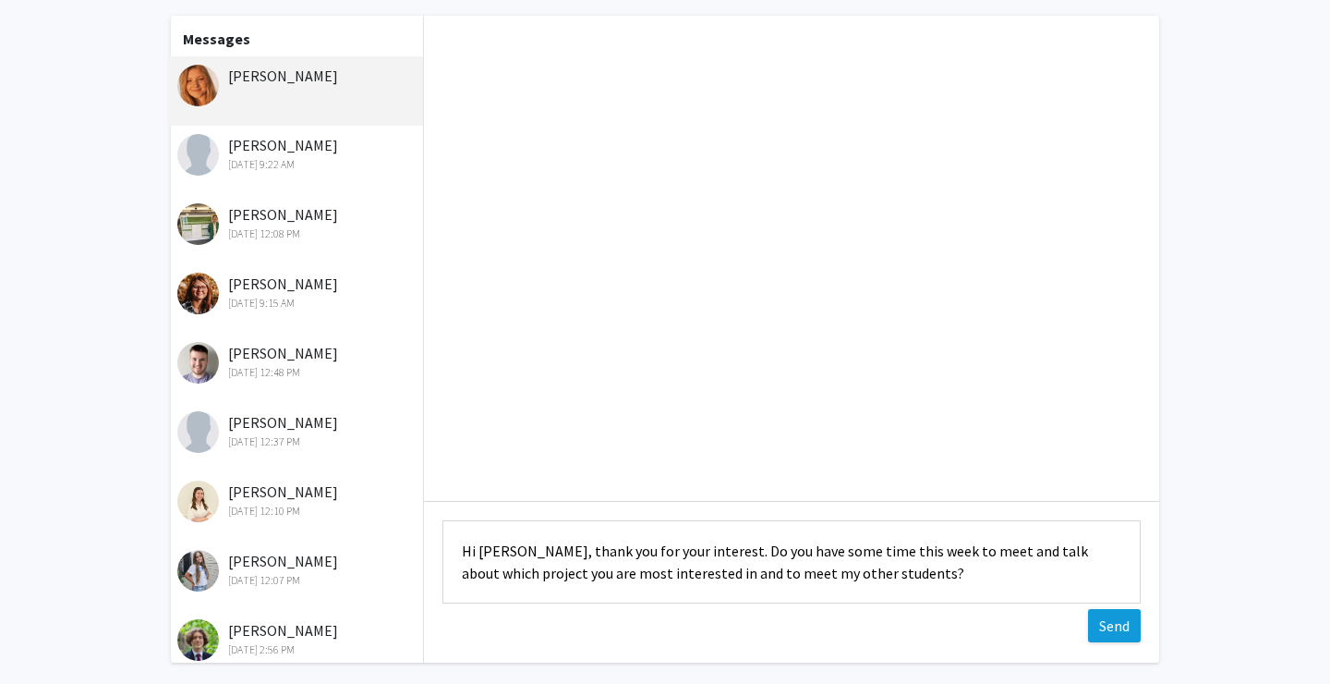
type textarea "Hi [PERSON_NAME], thank you for your interest. Do you have some time this week …"
click at [1107, 616] on button "Send" at bounding box center [1114, 625] width 53 height 33
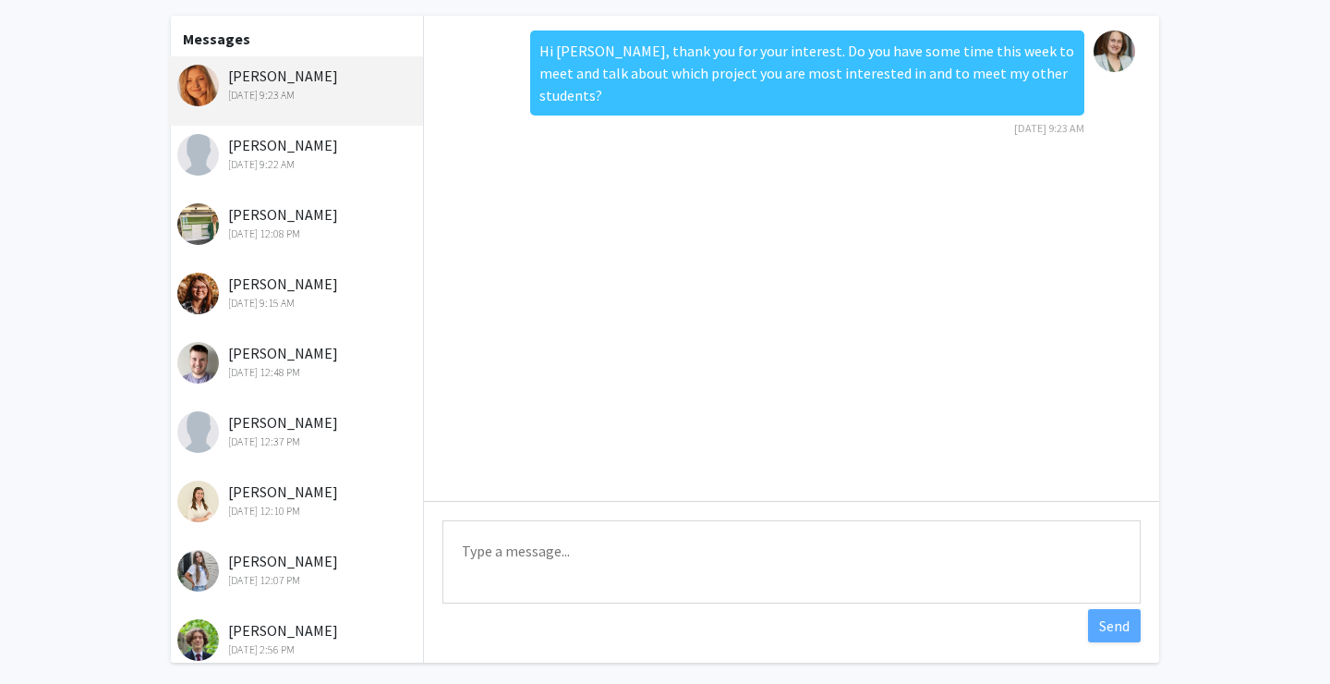
scroll to position [0, 0]
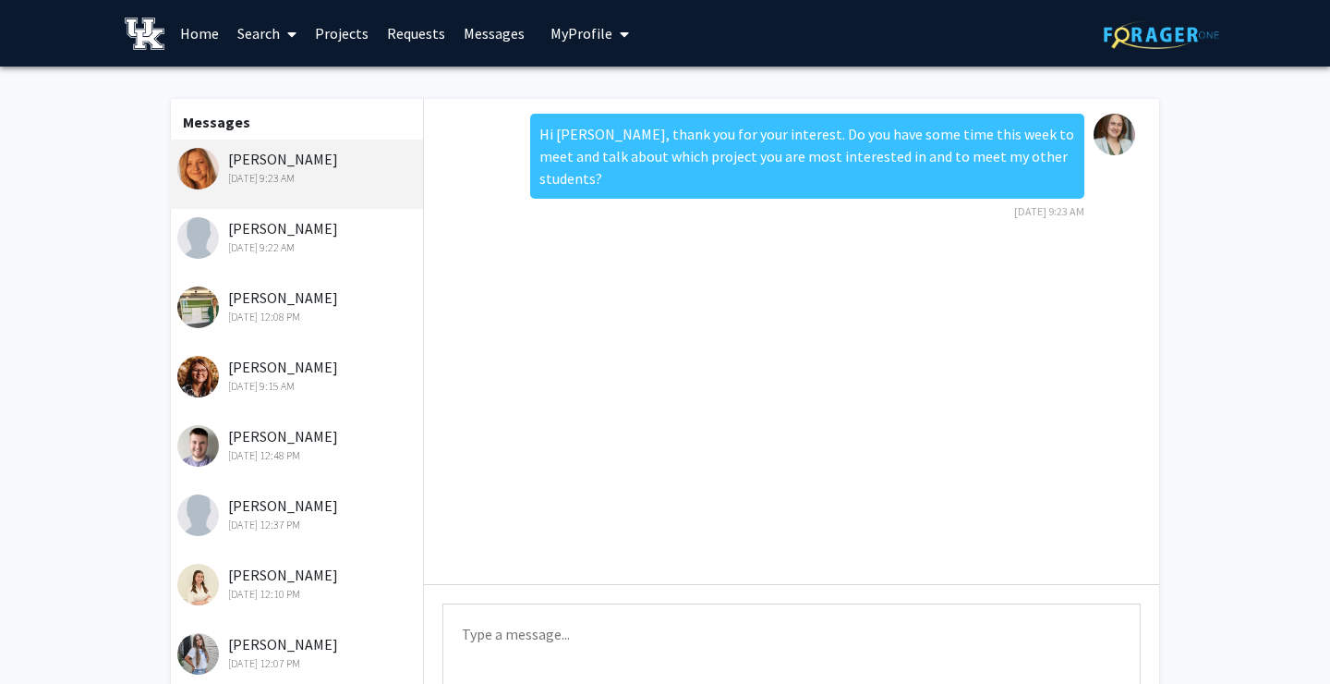
click at [375, 42] on link "Projects" at bounding box center [342, 33] width 72 height 65
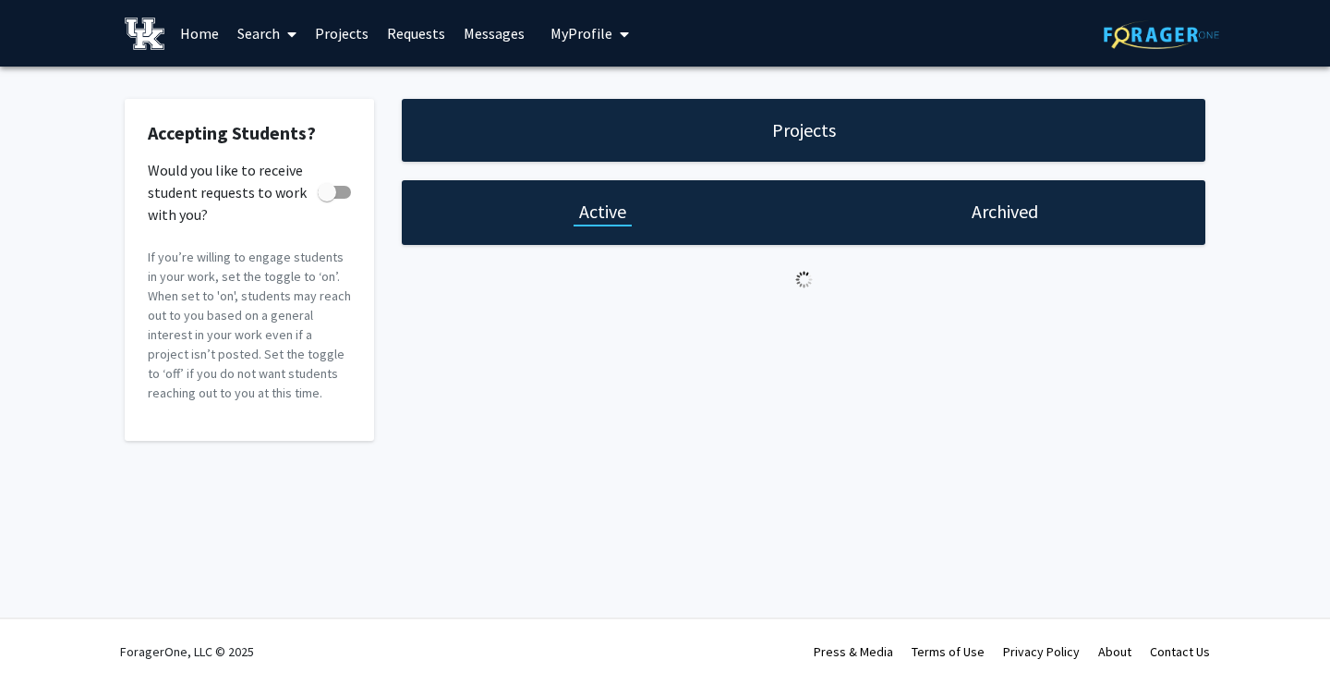
checkbox input "true"
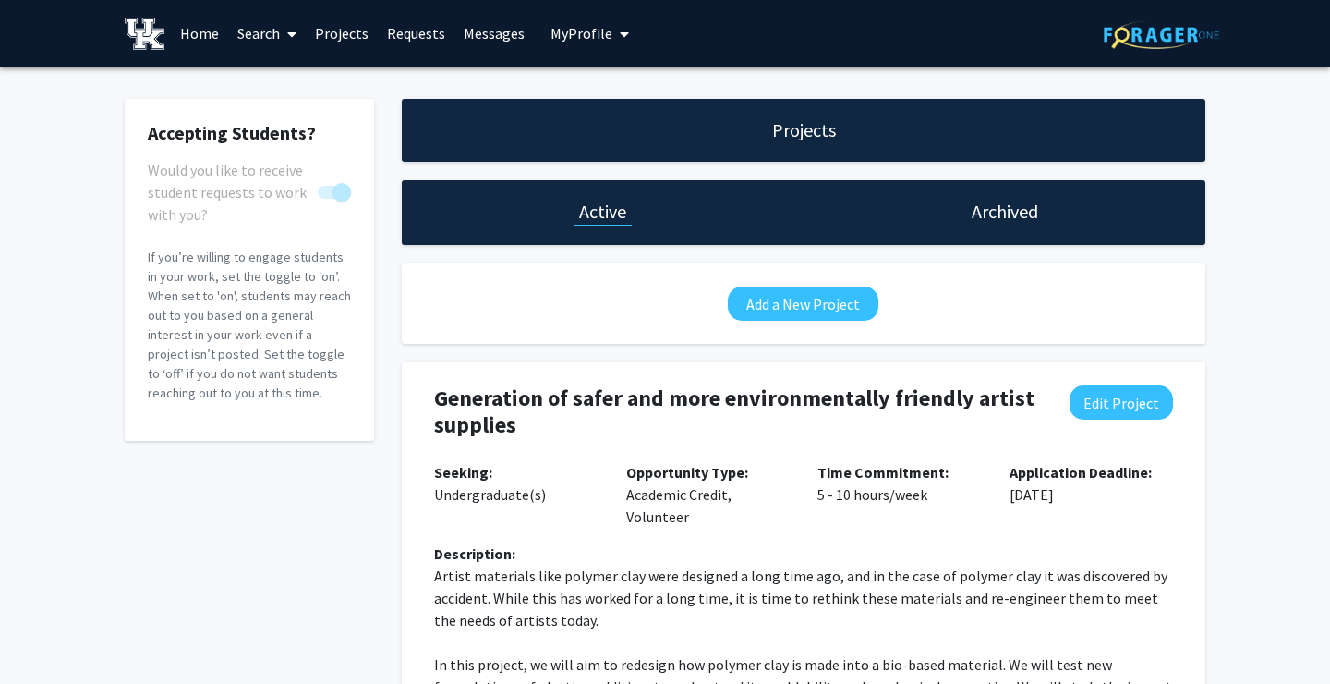
click at [394, 38] on link "Requests" at bounding box center [416, 33] width 77 height 65
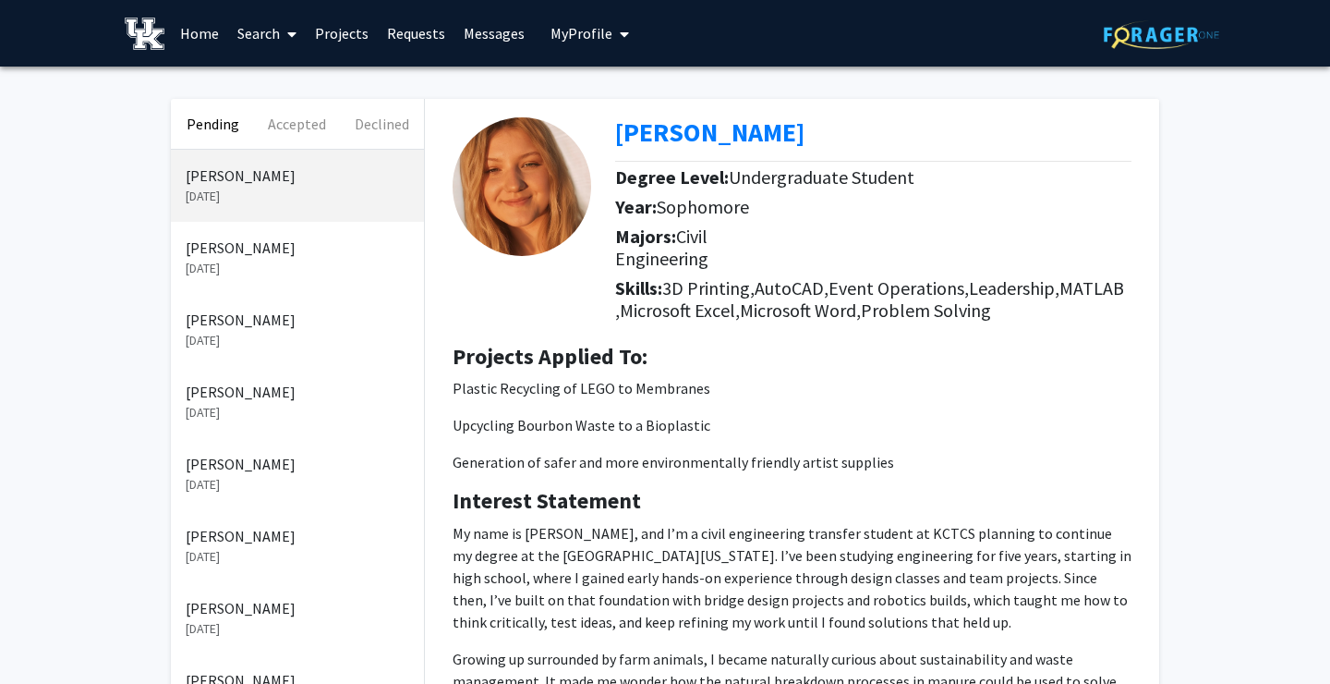
click at [256, 275] on p "[DATE]" at bounding box center [298, 268] width 224 height 19
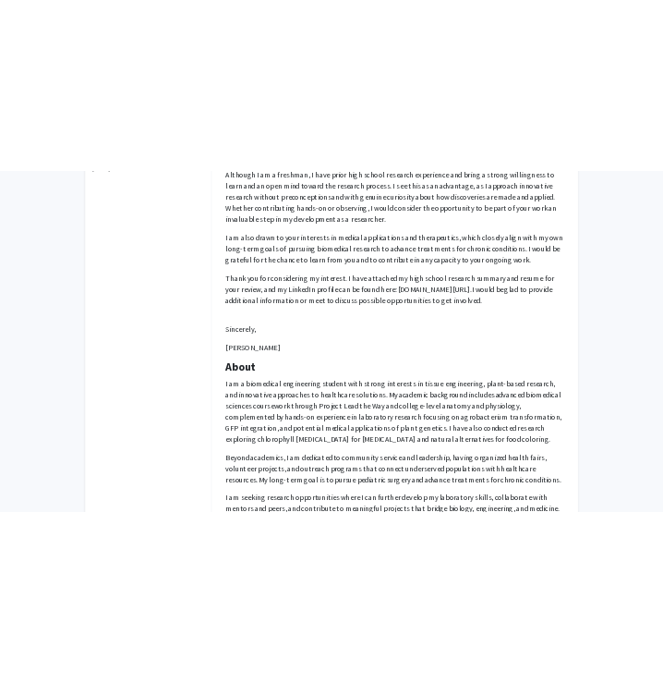
scroll to position [707, 0]
